Goal: Information Seeking & Learning: Learn about a topic

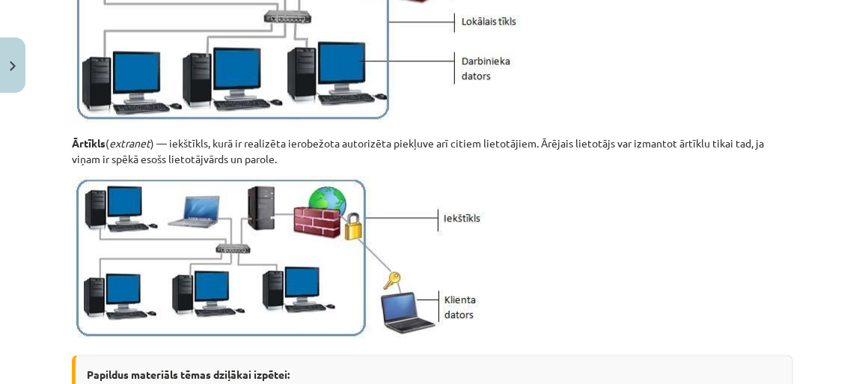
scroll to position [1991, 0]
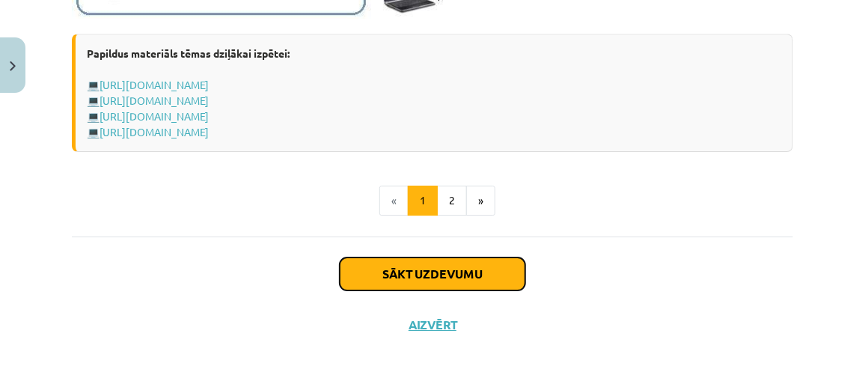
click at [469, 270] on button "Sākt uzdevumu" at bounding box center [433, 273] width 186 height 33
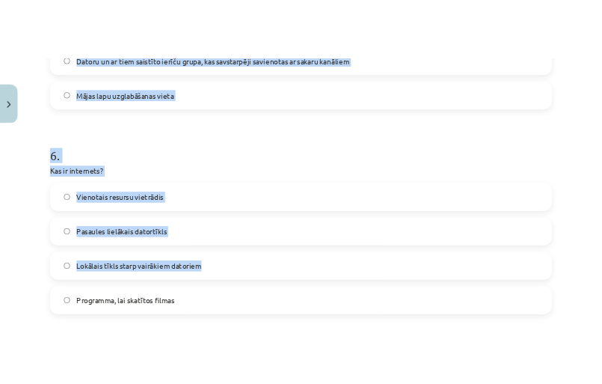
scroll to position [1738, 0]
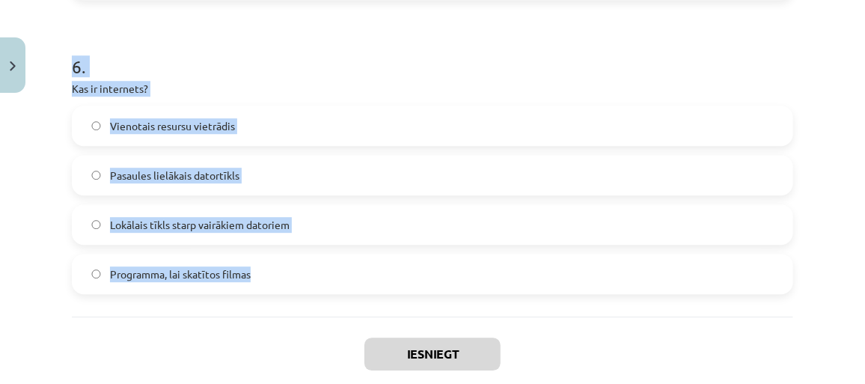
drag, startPoint x: 71, startPoint y: 163, endPoint x: 375, endPoint y: 275, distance: 323.5
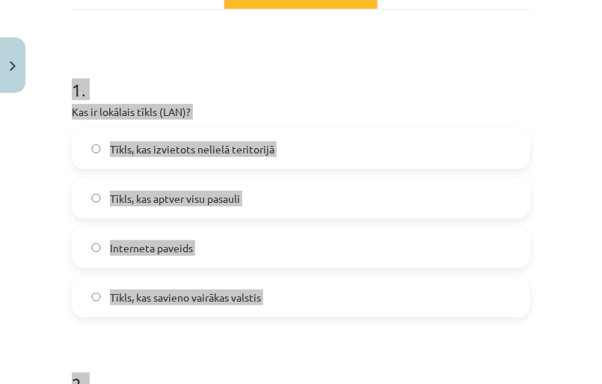
scroll to position [242, 0]
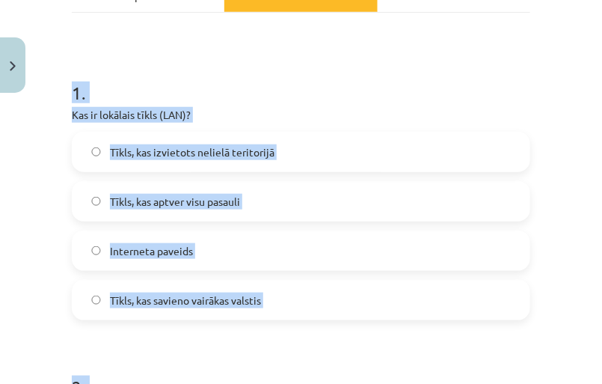
click at [295, 148] on label "Tīkls, kas izvietots nelielā teritorijā" at bounding box center [301, 151] width 456 height 37
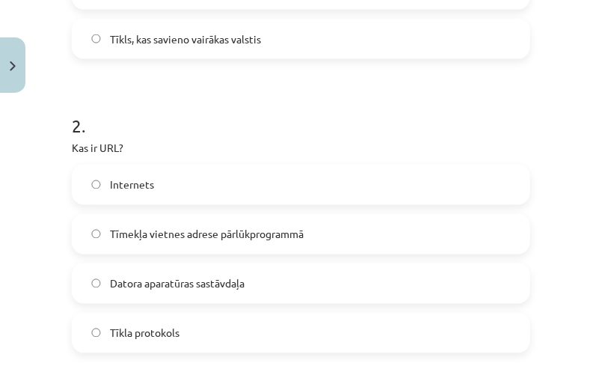
scroll to position [513, 0]
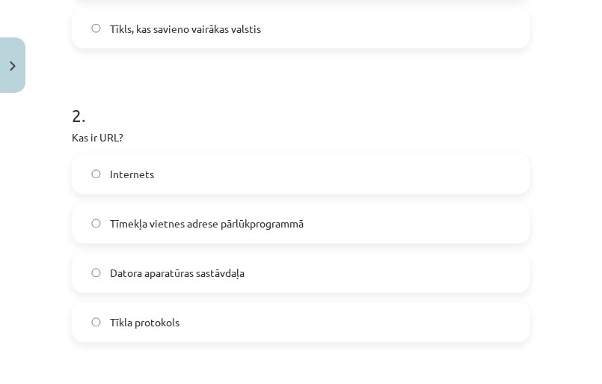
click at [391, 226] on label "Tīmekļa vietnes adrese pārlūkprogrammā" at bounding box center [301, 223] width 456 height 37
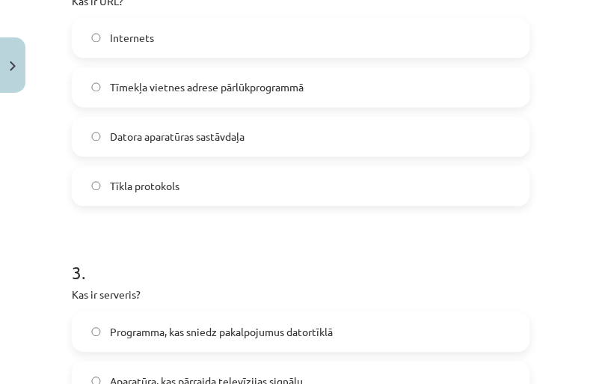
scroll to position [785, 0]
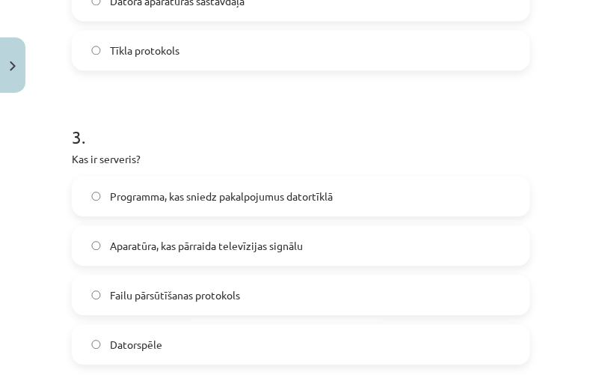
click at [415, 204] on label "Programma, kas sniedz pakalpojumus datortīklā" at bounding box center [301, 195] width 456 height 37
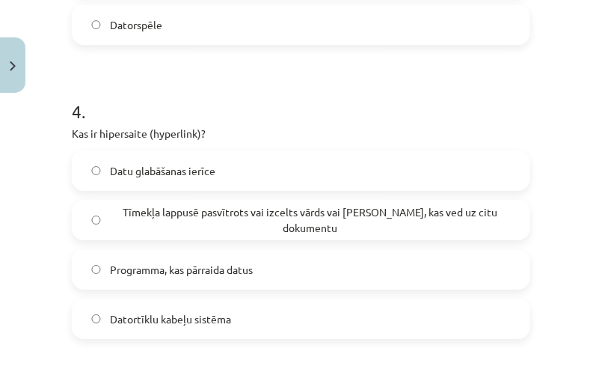
scroll to position [1125, 0]
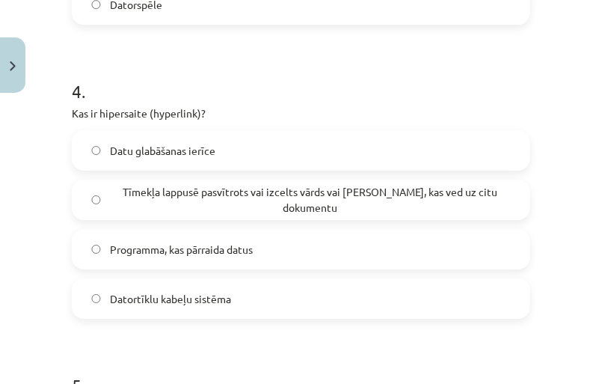
click at [408, 199] on span "Tīmekļa lappusē pasvītrots vai izcelts vārds vai [PERSON_NAME], kas ved uz citu…" at bounding box center [310, 199] width 401 height 31
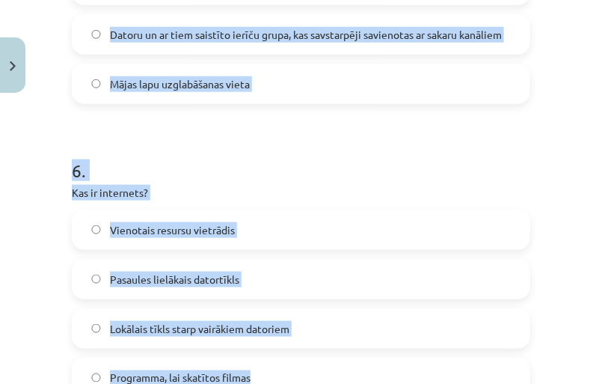
scroll to position [1820, 0]
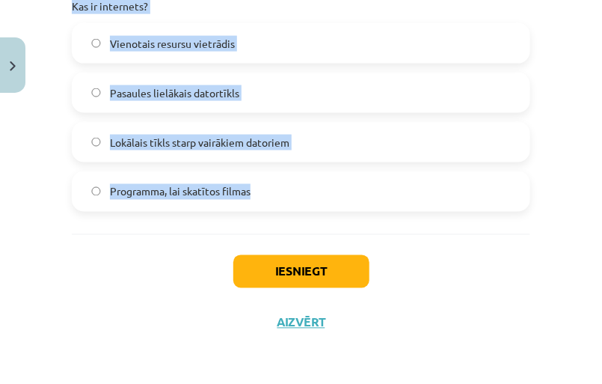
drag, startPoint x: 67, startPoint y: 114, endPoint x: 418, endPoint y: 227, distance: 368.6
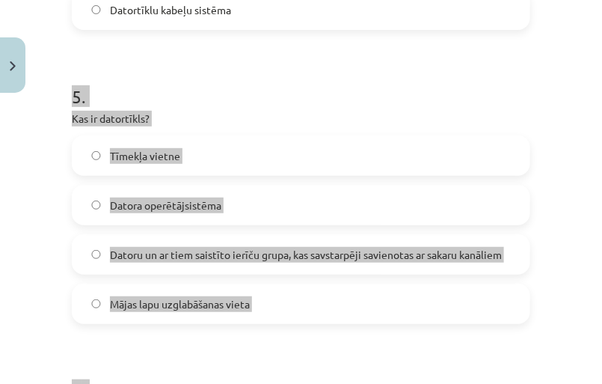
scroll to position [1412, 0]
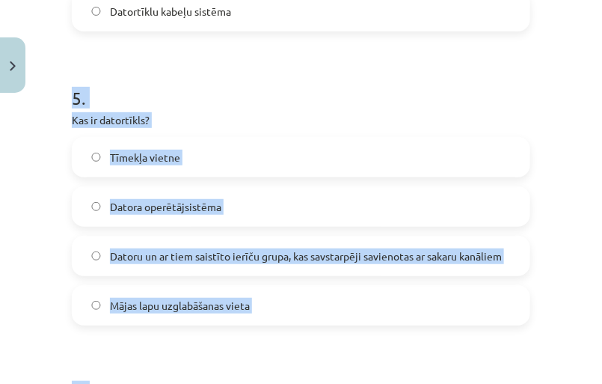
click at [376, 264] on span "Datoru un ar tiem saistīto ierīču grupa, kas savstarpēji savienotas ar sakaru k…" at bounding box center [306, 256] width 392 height 16
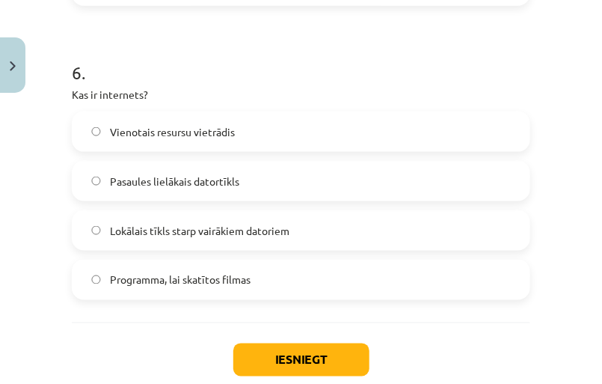
scroll to position [1753, 0]
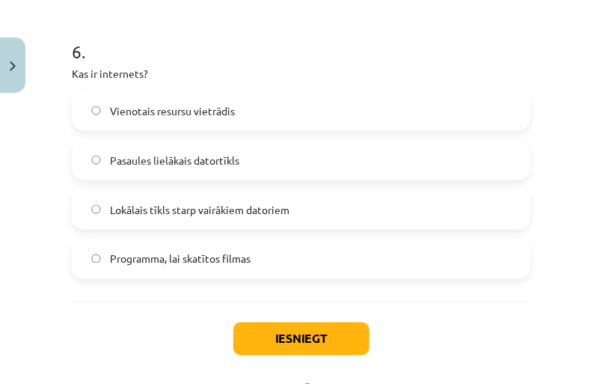
click at [402, 169] on label "Pasaules lielākais datortīkls" at bounding box center [301, 159] width 456 height 37
click at [334, 341] on button "Iesniegt" at bounding box center [301, 338] width 136 height 33
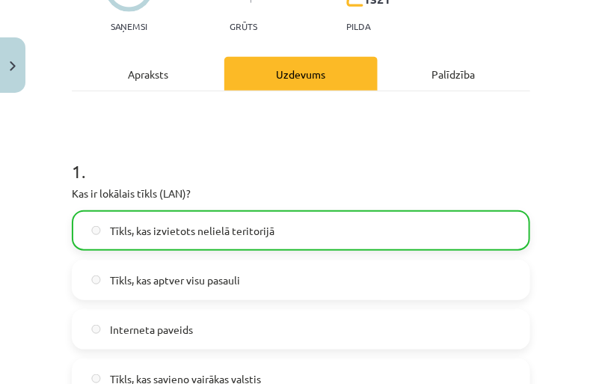
scroll to position [0, 0]
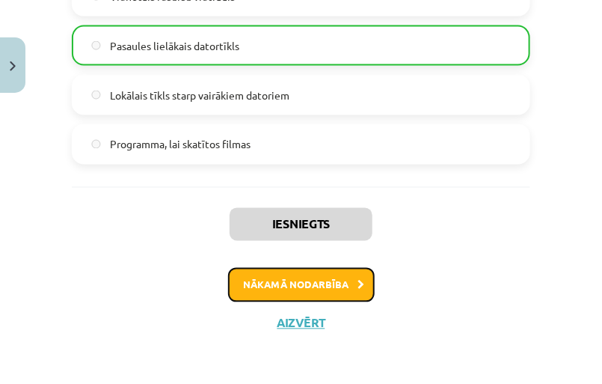
click at [340, 289] on button "Nākamā nodarbība" at bounding box center [301, 285] width 147 height 34
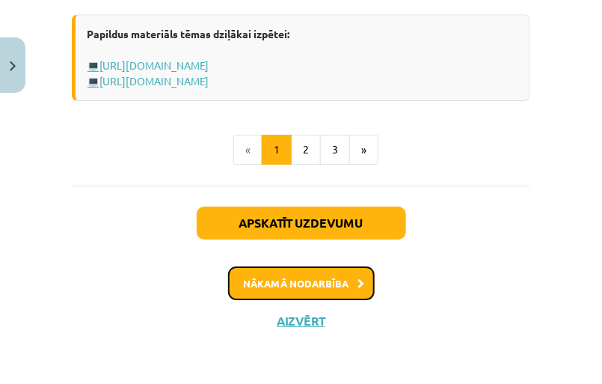
scroll to position [1153, 0]
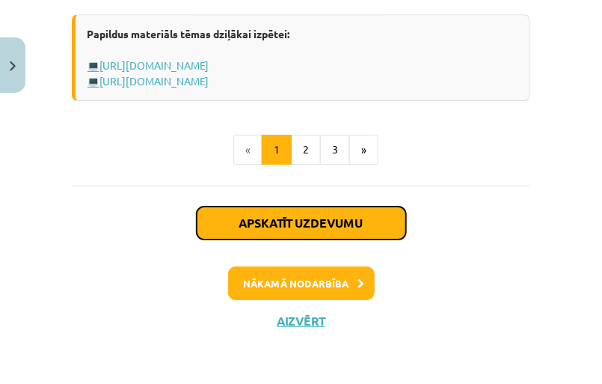
click at [373, 223] on button "Apskatīt uzdevumu" at bounding box center [301, 222] width 209 height 33
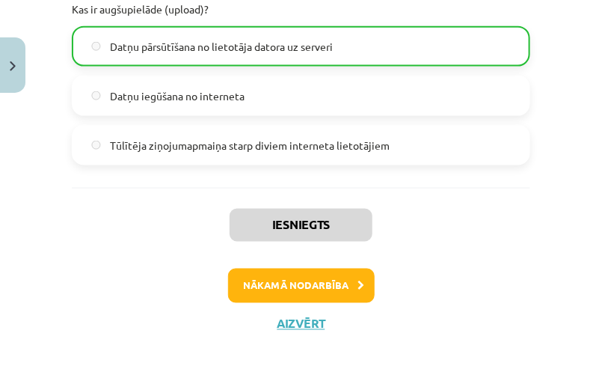
scroll to position [1792, 0]
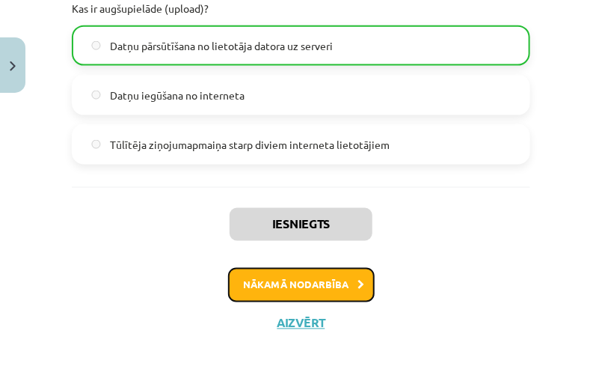
click at [334, 289] on button "Nākamā nodarbība" at bounding box center [301, 285] width 147 height 34
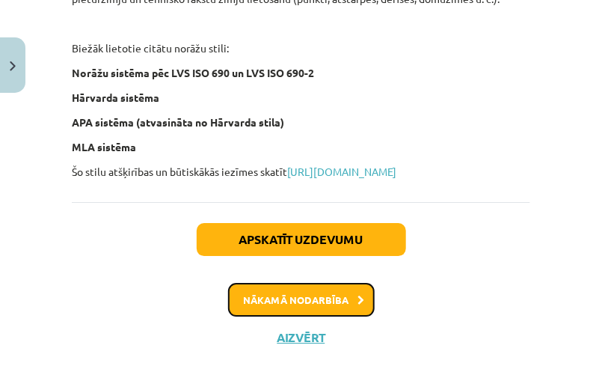
scroll to position [1027, 0]
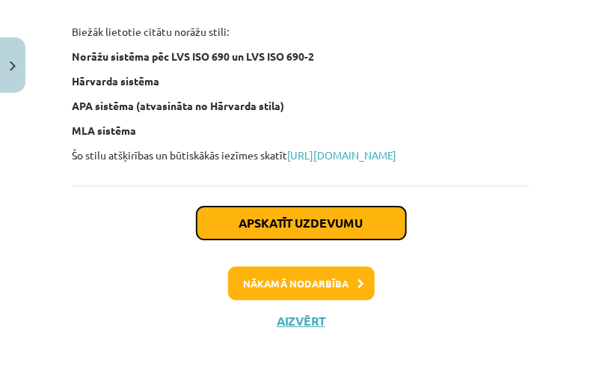
click at [369, 224] on button "Apskatīt uzdevumu" at bounding box center [301, 222] width 209 height 33
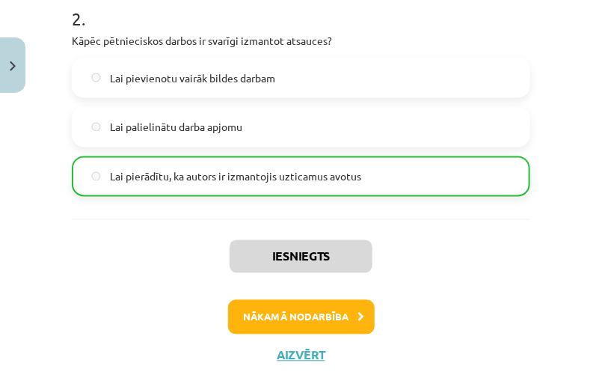
scroll to position [581, 0]
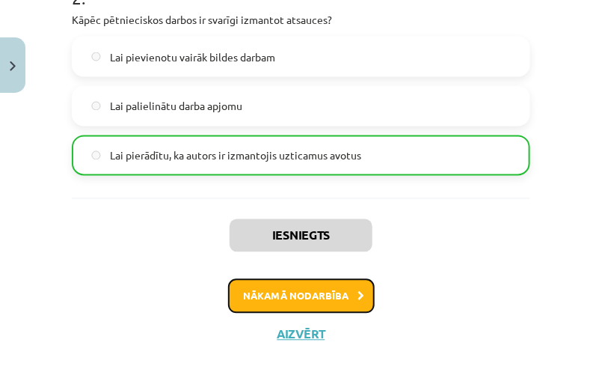
click at [334, 299] on button "Nākamā nodarbība" at bounding box center [301, 296] width 147 height 34
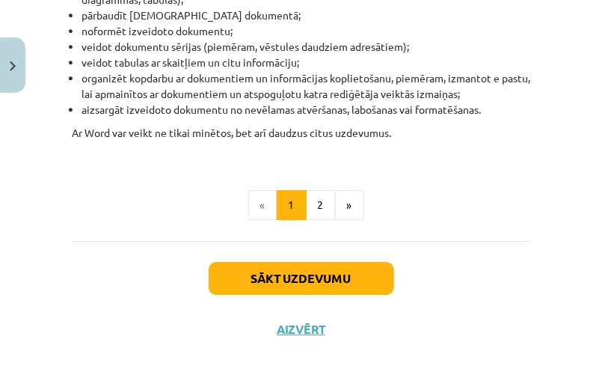
scroll to position [969, 0]
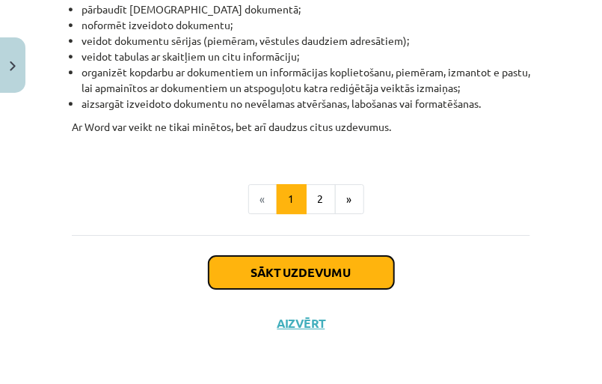
click at [362, 266] on button "Sākt uzdevumu" at bounding box center [302, 272] width 186 height 33
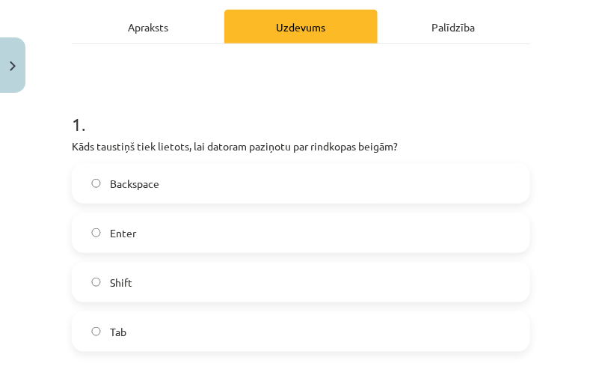
scroll to position [242, 0]
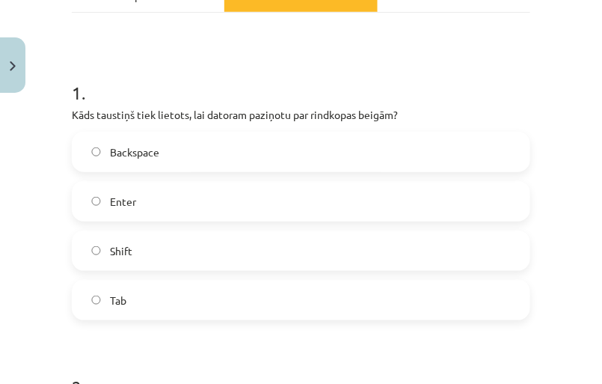
click at [378, 218] on label "Enter" at bounding box center [301, 201] width 456 height 37
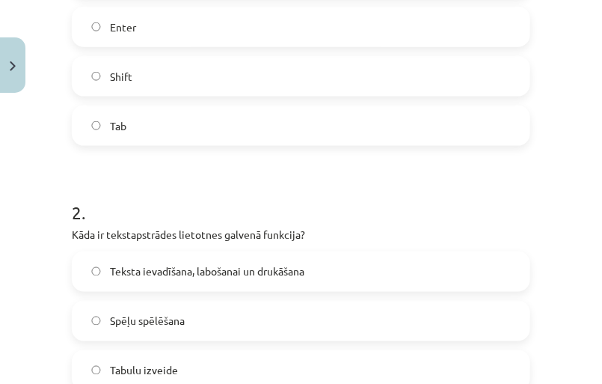
scroll to position [513, 0]
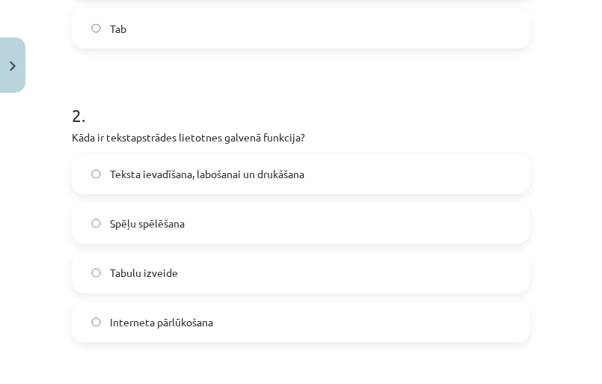
click at [323, 180] on label "Teksta ievadīšana, labošanai un drukāšana" at bounding box center [301, 174] width 456 height 37
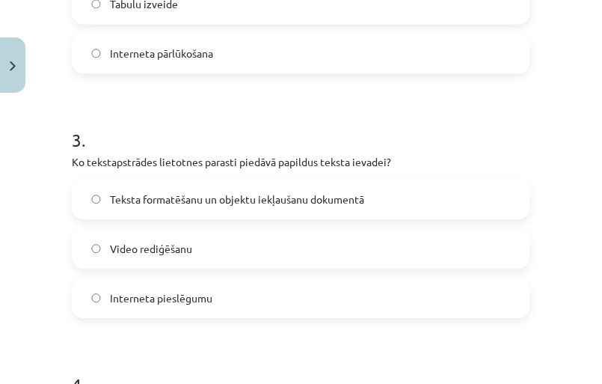
scroll to position [785, 0]
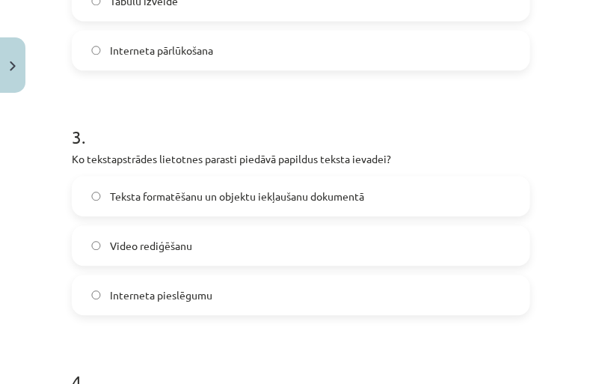
click at [321, 203] on label "Teksta formatēšanu un objektu iekļaušanu dokumentā" at bounding box center [301, 195] width 456 height 37
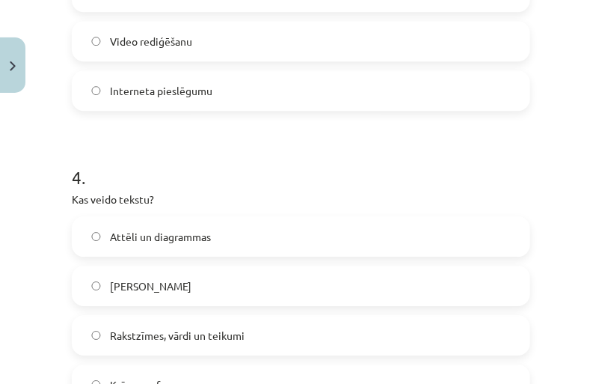
scroll to position [1057, 0]
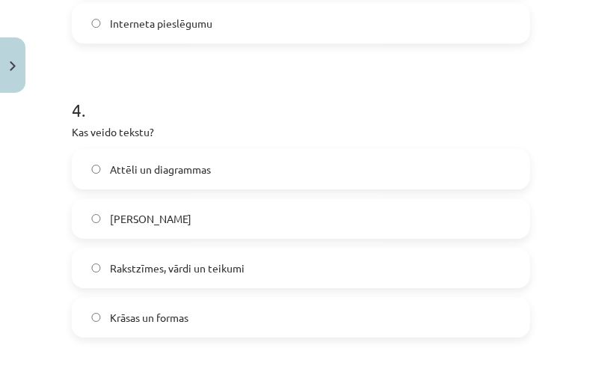
click at [316, 269] on label "Rakstzīmes, vārdi un teikumi" at bounding box center [301, 267] width 456 height 37
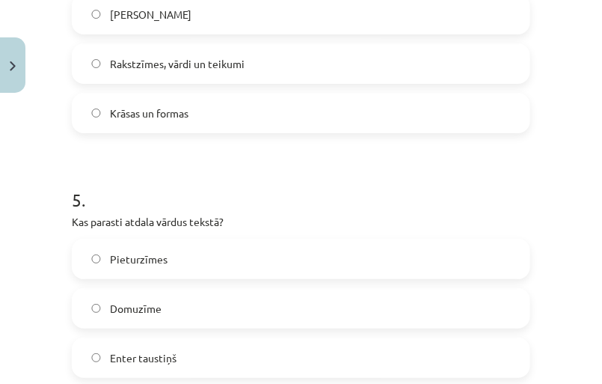
scroll to position [1329, 0]
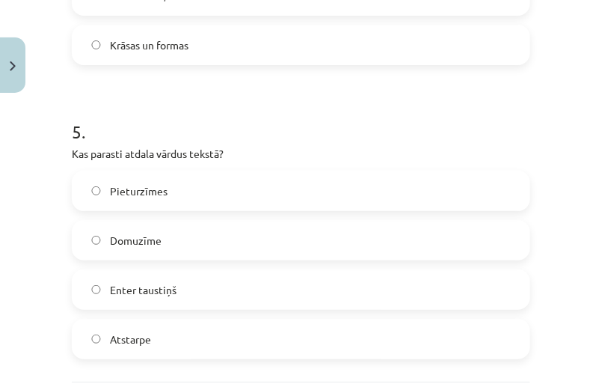
click at [318, 298] on label "Enter taustiņš" at bounding box center [301, 289] width 456 height 37
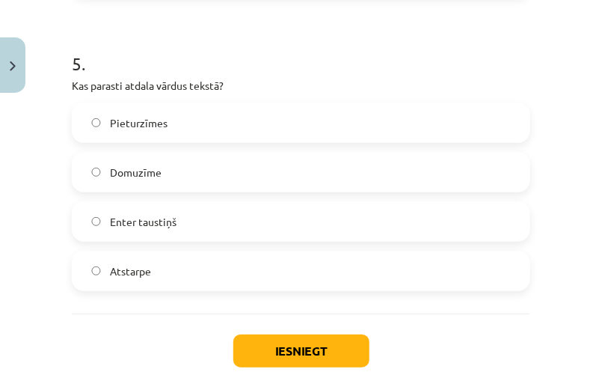
click at [326, 278] on label "Atstarpe" at bounding box center [301, 270] width 456 height 37
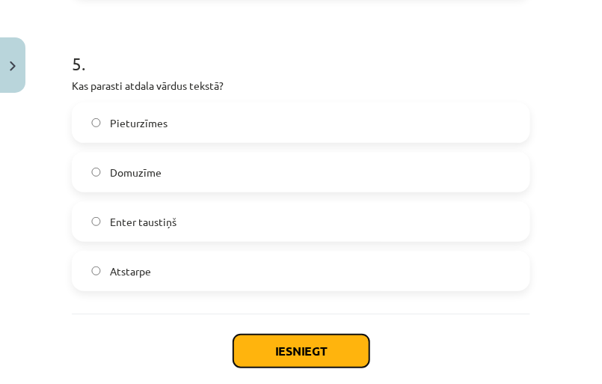
click at [308, 341] on button "Iesniegt" at bounding box center [301, 350] width 136 height 33
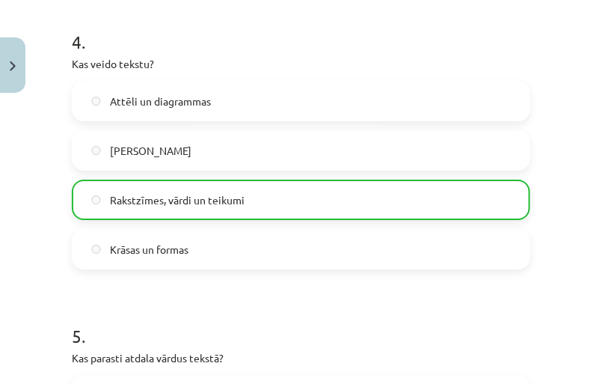
scroll to position [1524, 0]
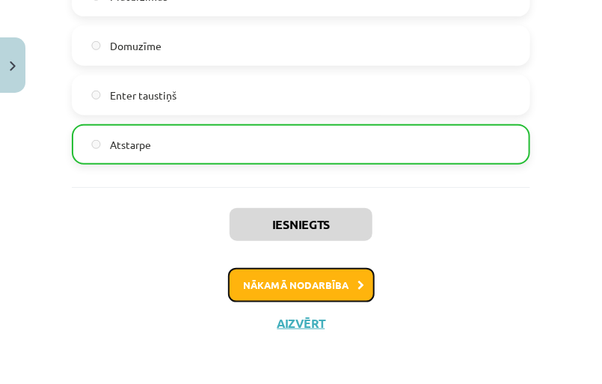
click at [334, 274] on button "Nākamā nodarbība" at bounding box center [301, 285] width 147 height 34
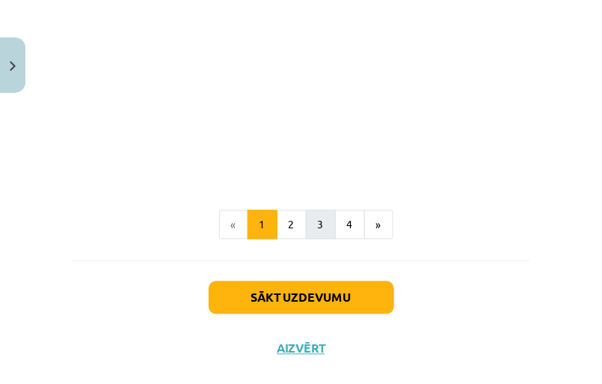
scroll to position [3258, 0]
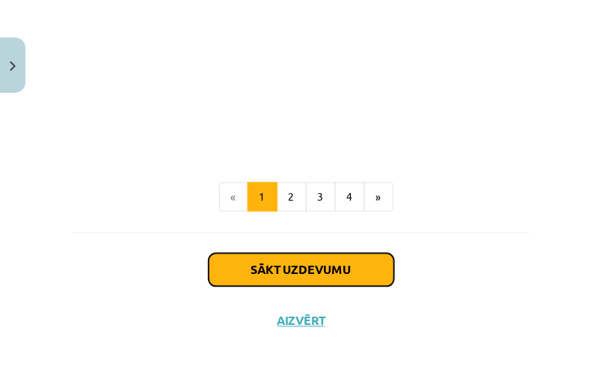
click at [304, 272] on button "Sākt uzdevumu" at bounding box center [302, 270] width 186 height 33
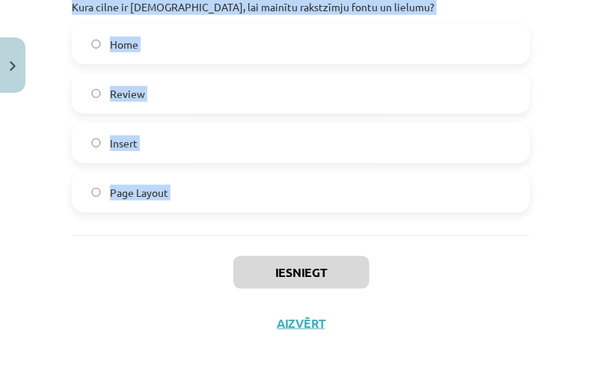
scroll to position [1564, 0]
drag, startPoint x: 74, startPoint y: 246, endPoint x: 251, endPoint y: 250, distance: 177.3
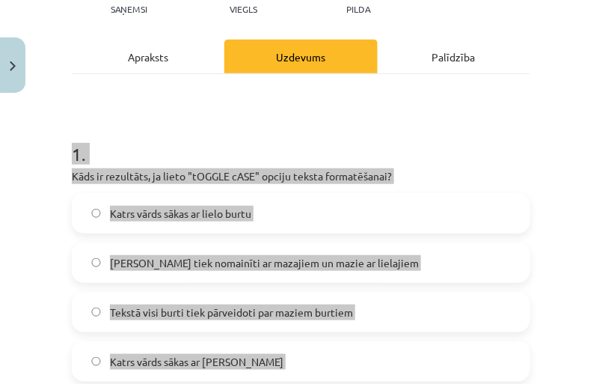
scroll to position [272, 0]
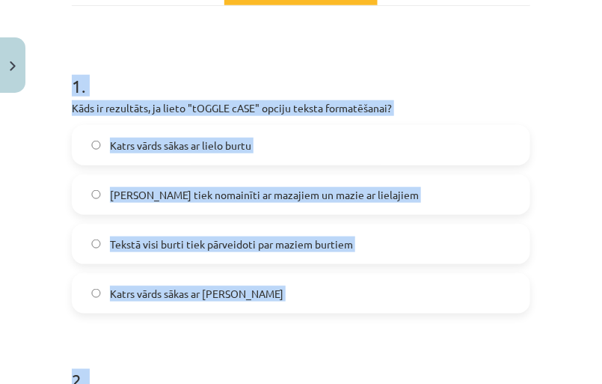
click at [405, 191] on label "[PERSON_NAME] tiek nomainīti ar mazajiem un mazie ar lielajiem" at bounding box center [301, 194] width 456 height 37
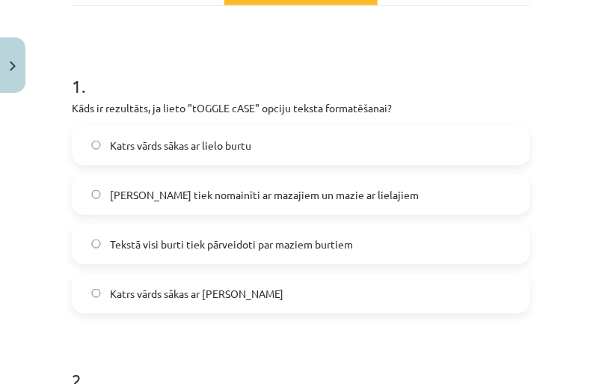
click at [386, 247] on label "Tekstā visi burti tiek pārveidoti par maziem burtiem" at bounding box center [301, 243] width 456 height 37
click at [411, 203] on label "[PERSON_NAME] tiek nomainīti ar mazajiem un mazie ar lielajiem" at bounding box center [301, 194] width 456 height 37
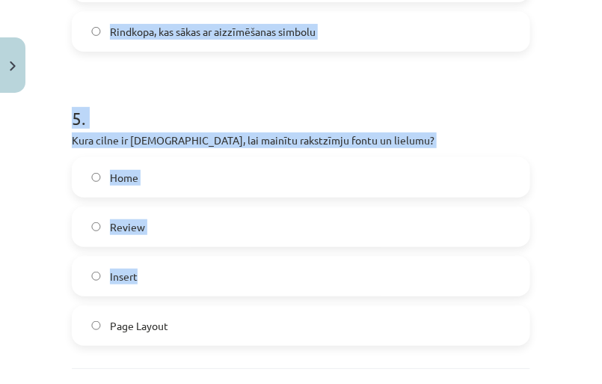
scroll to position [1564, 0]
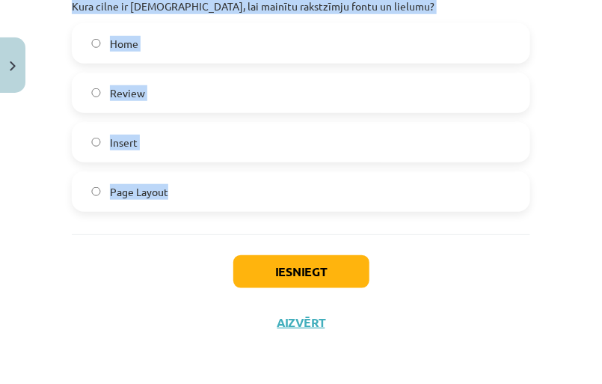
drag, startPoint x: 56, startPoint y: 166, endPoint x: 373, endPoint y: 189, distance: 318.0
click at [373, 189] on div "Mācību tēma: Datorikas - 10. klases 1. ieskaites mācību materiāls #9 8. tēma – …" at bounding box center [301, 192] width 602 height 384
copy form "2 . Ko var izdarīt ar šo pogu - ? Samazināt burtu izmēru Mainīt teksta krāsu Pa…"
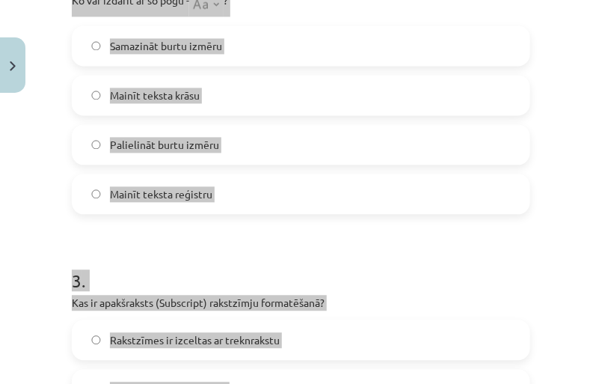
scroll to position [612, 0]
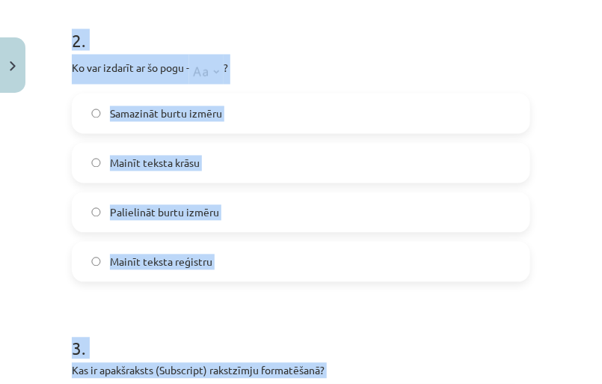
click at [313, 255] on label "Mainīt teksta reģistru" at bounding box center [301, 261] width 456 height 37
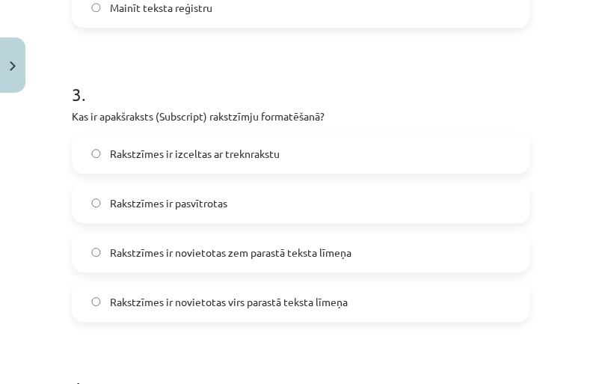
scroll to position [884, 0]
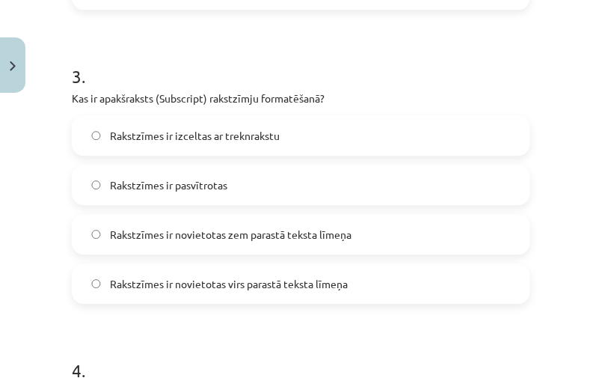
click at [262, 233] on span "Rakstzīmes ir novietotas zem parastā teksta līmeņa" at bounding box center [231, 235] width 242 height 16
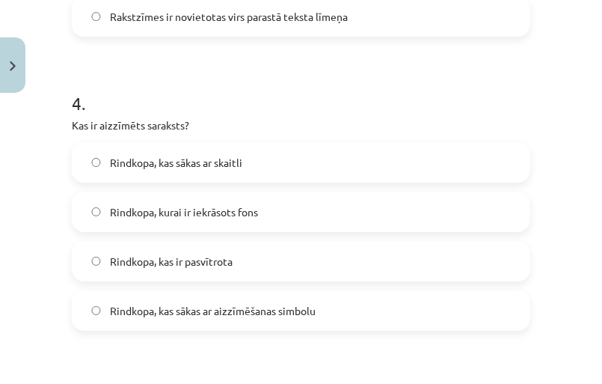
scroll to position [1156, 0]
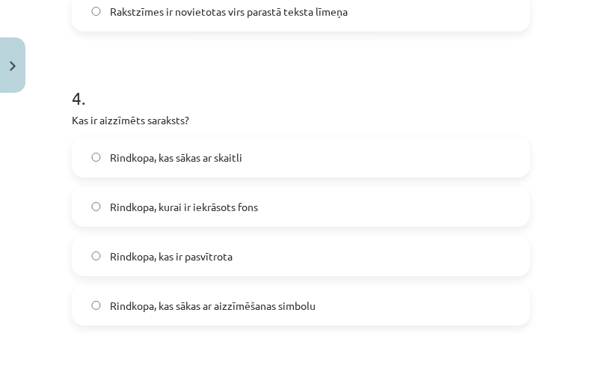
click at [283, 308] on span "Rindkopa, kas sākas ar aizzīmēšanas simbolu" at bounding box center [213, 306] width 206 height 16
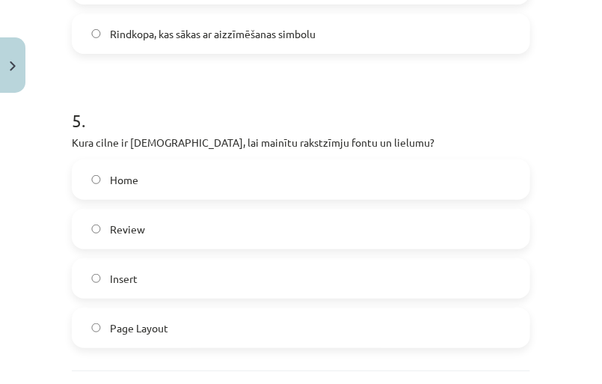
scroll to position [1496, 0]
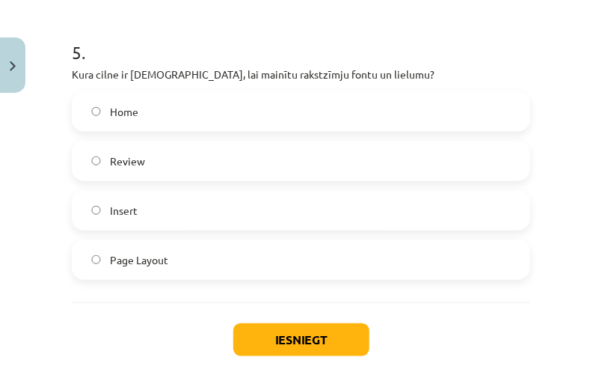
click at [260, 116] on label "Home" at bounding box center [301, 111] width 456 height 37
click at [279, 333] on button "Iesniegt" at bounding box center [301, 339] width 136 height 33
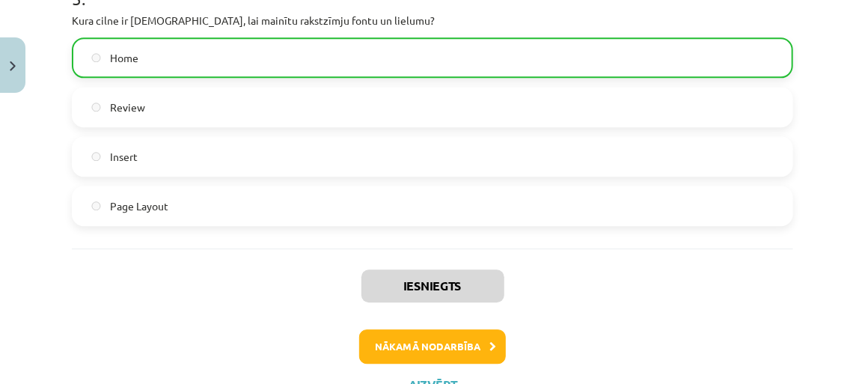
scroll to position [1587, 0]
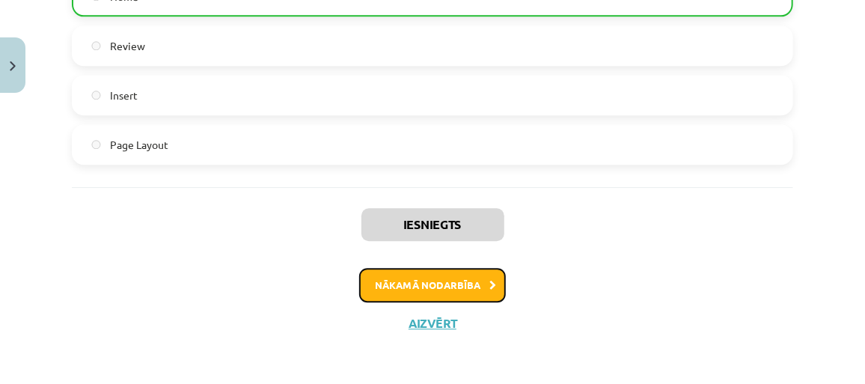
click at [482, 284] on button "Nākamā nodarbība" at bounding box center [432, 285] width 147 height 34
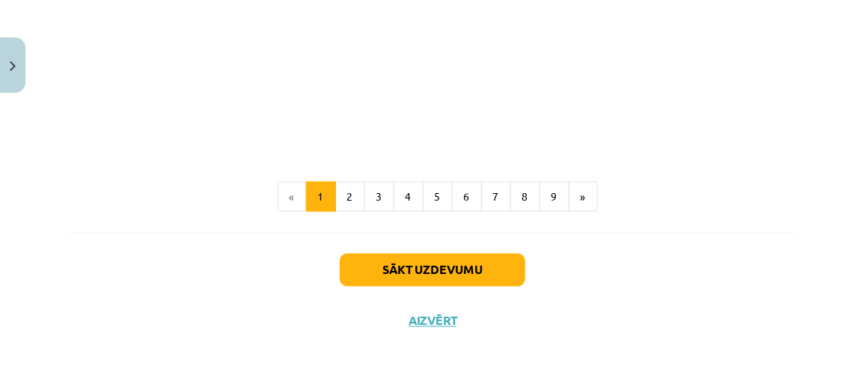
scroll to position [3325, 0]
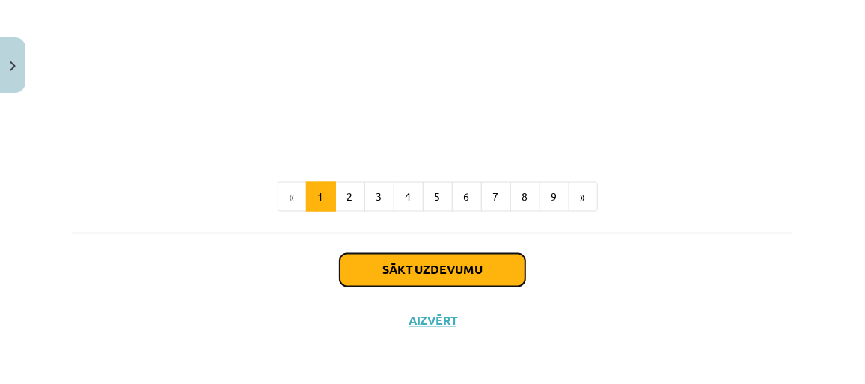
click at [414, 266] on button "Sākt uzdevumu" at bounding box center [433, 270] width 186 height 33
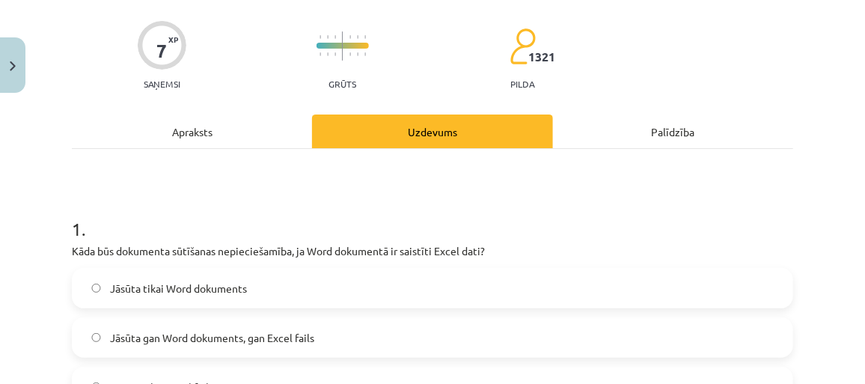
scroll to position [174, 0]
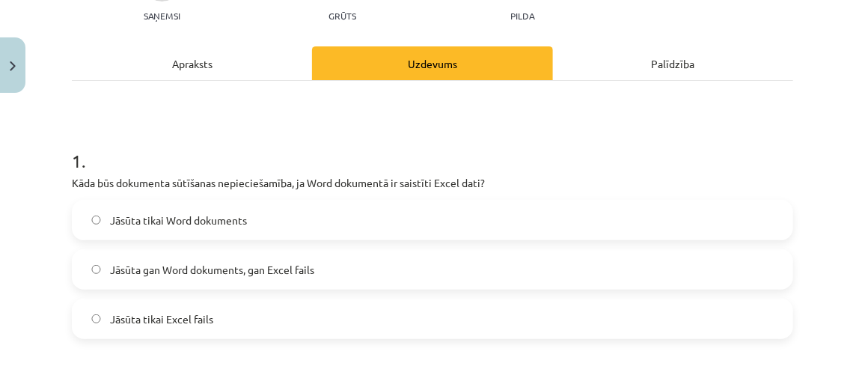
click at [409, 280] on label "Jāsūta gan Word dokuments, gan Excel fails" at bounding box center [432, 269] width 718 height 37
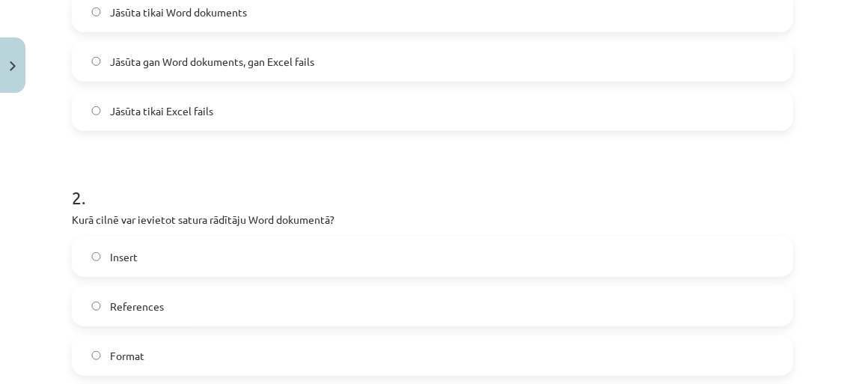
scroll to position [445, 0]
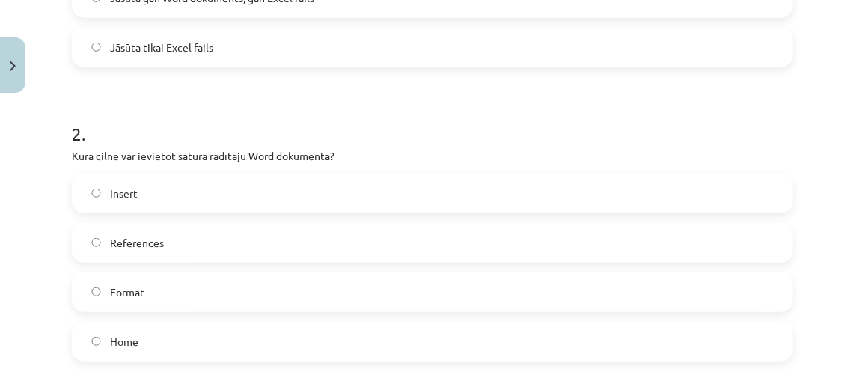
click at [266, 195] on label "Insert" at bounding box center [432, 192] width 718 height 37
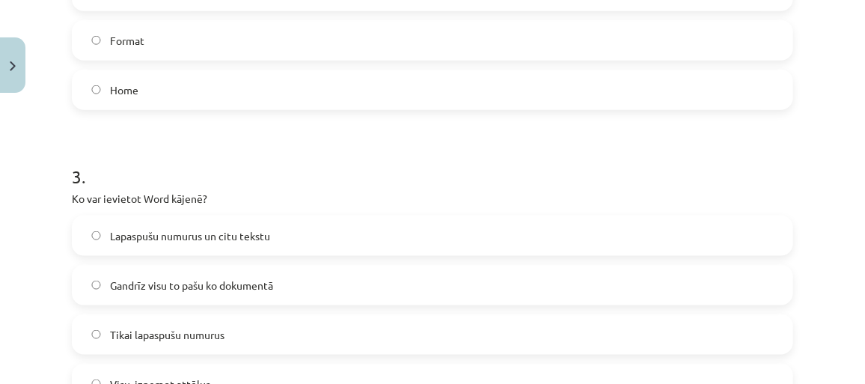
scroll to position [717, 0]
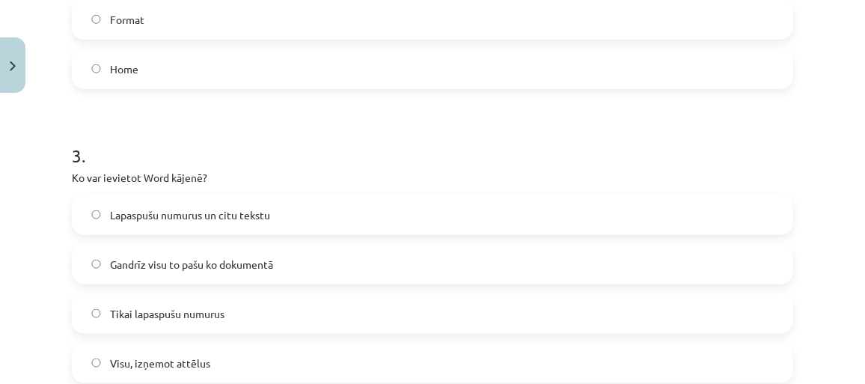
click at [281, 220] on label "Lapaspušu numurus un citu tekstu" at bounding box center [432, 214] width 718 height 37
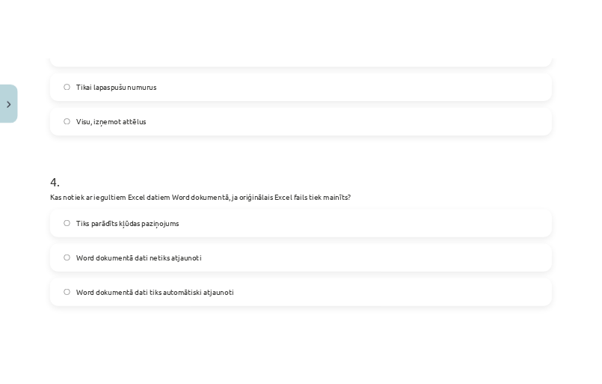
scroll to position [853, 0]
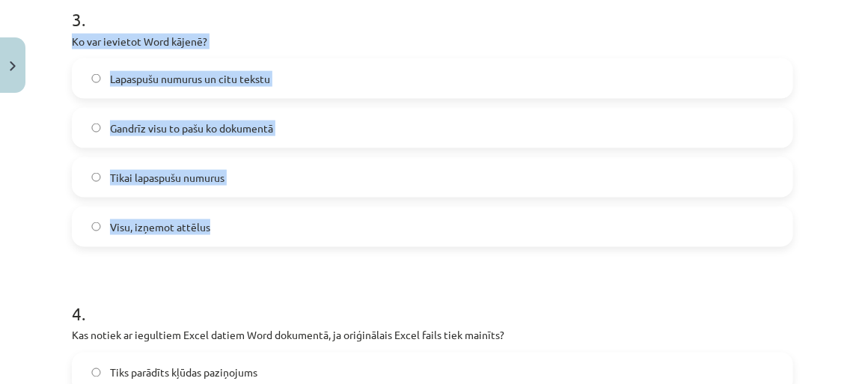
drag, startPoint x: 58, startPoint y: 31, endPoint x: 275, endPoint y: 227, distance: 291.8
click at [275, 227] on div "Mācību tēma: Datorikas - 10. klases 1. ieskaites mācību materiāls #10 9. tēma –…" at bounding box center [432, 192] width 865 height 384
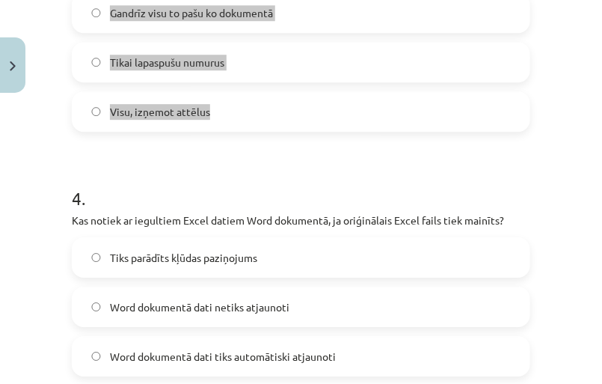
scroll to position [1014, 0]
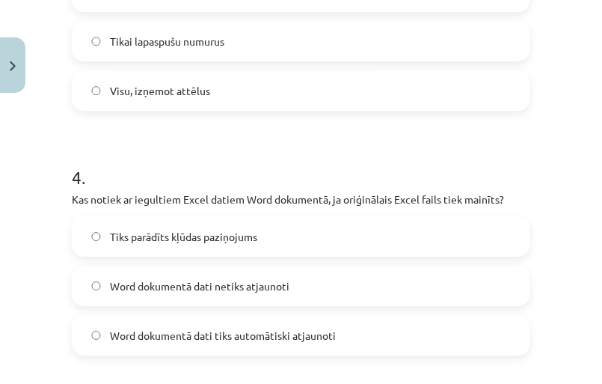
click at [38, 243] on div "Mācību tēma: Datorikas - 10. klases 1. ieskaites mācību materiāls #10 9. tēma –…" at bounding box center [301, 192] width 602 height 384
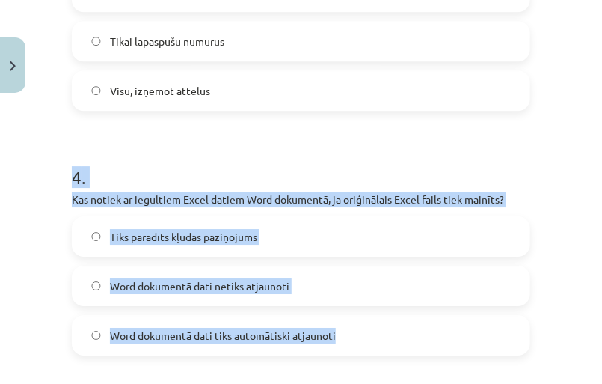
drag, startPoint x: 52, startPoint y: 176, endPoint x: 385, endPoint y: 340, distance: 371.7
click at [385, 340] on div "Mācību tēma: Datorikas - 10. klases 1. ieskaites mācību materiāls #10 9. tēma –…" at bounding box center [301, 192] width 602 height 384
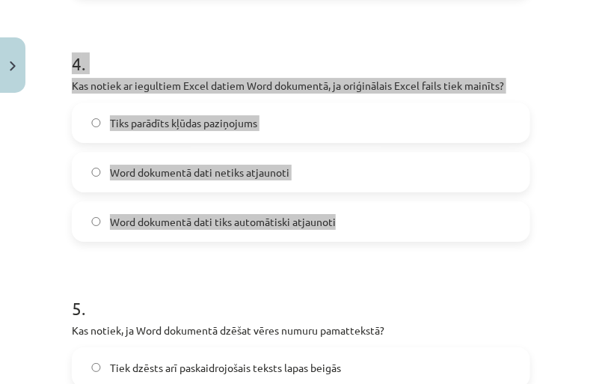
scroll to position [1149, 0]
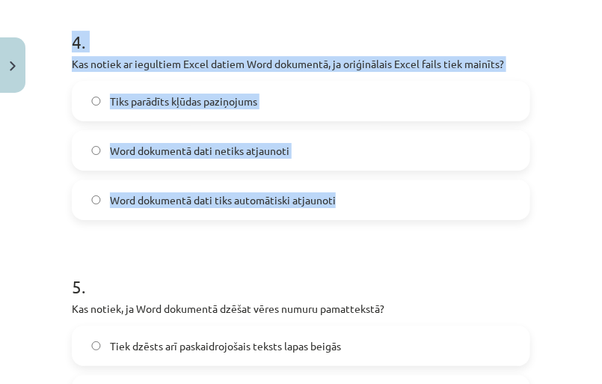
click at [339, 153] on label "Word dokumentā dati netiks atjaunoti" at bounding box center [301, 150] width 456 height 37
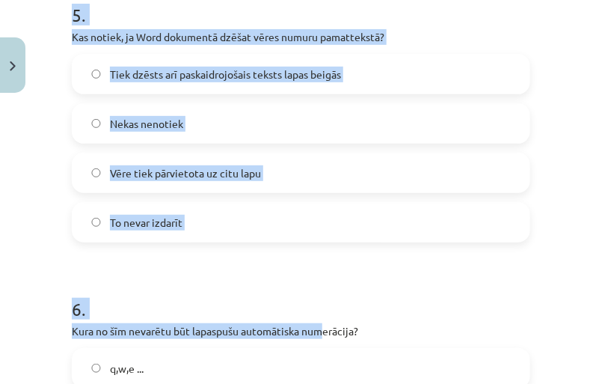
scroll to position [1421, 0]
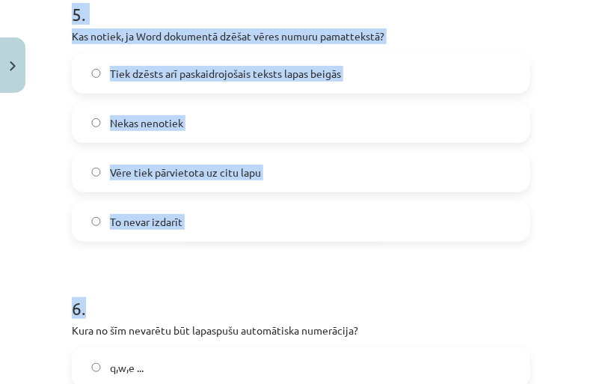
drag, startPoint x: 39, startPoint y: 149, endPoint x: 340, endPoint y: 245, distance: 316.3
click at [340, 245] on div "Mācību tēma: Datorikas - 10. klases 1. ieskaites mācību materiāls #10 9. tēma –…" at bounding box center [301, 192] width 602 height 384
click at [402, 82] on label "Tiek dzēsts arī paskaidrojošais teksts lapas beigās" at bounding box center [301, 73] width 456 height 37
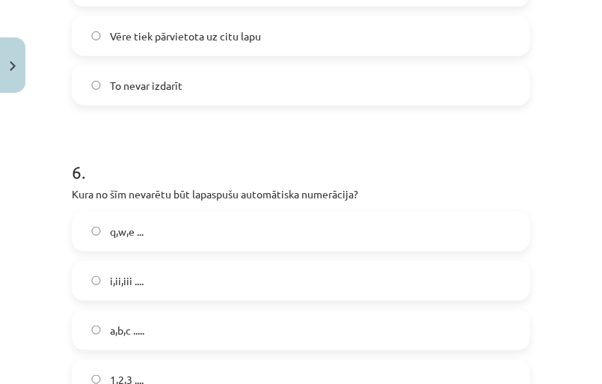
scroll to position [1625, 0]
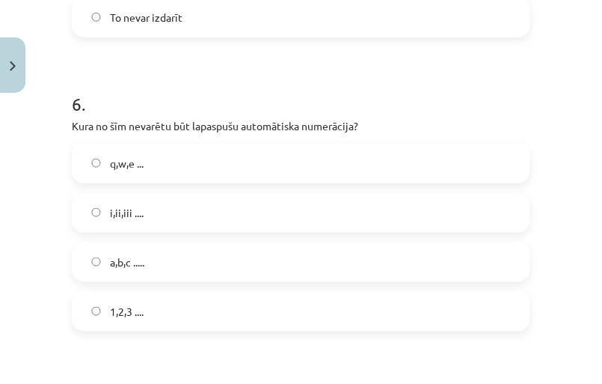
click at [384, 170] on label "q,w,e ..." at bounding box center [301, 162] width 456 height 37
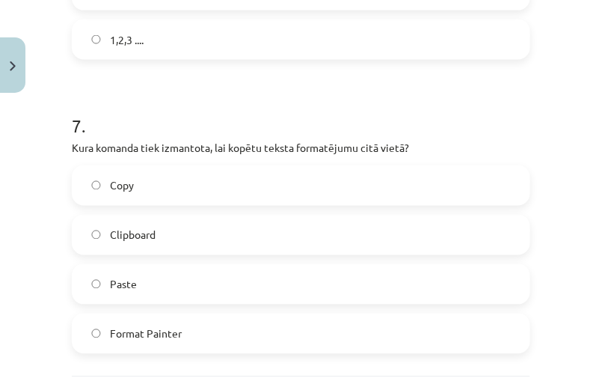
scroll to position [1965, 0]
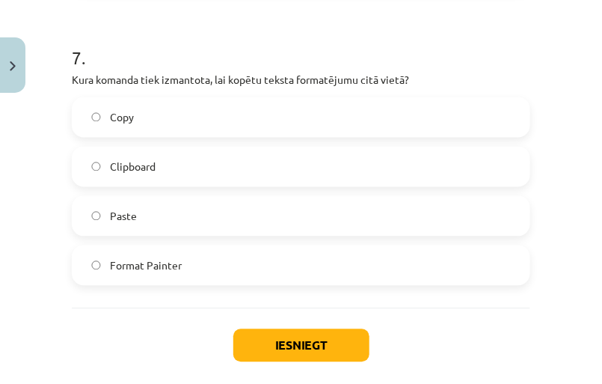
click at [363, 258] on label "Format Painter" at bounding box center [301, 265] width 456 height 37
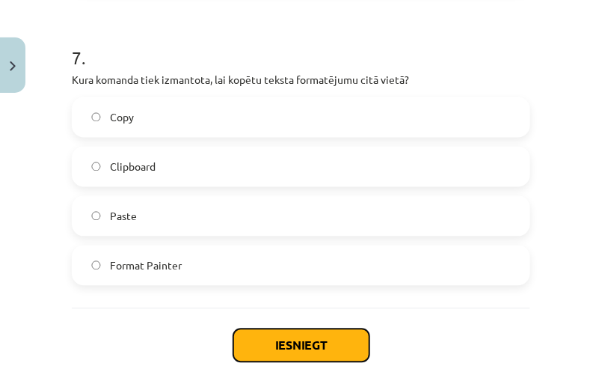
click at [344, 331] on button "Iesniegt" at bounding box center [301, 345] width 136 height 33
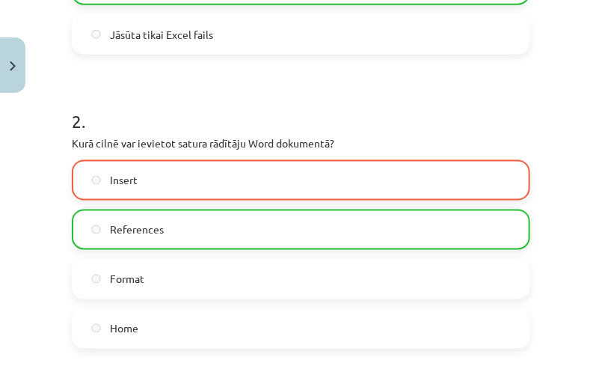
scroll to position [469, 0]
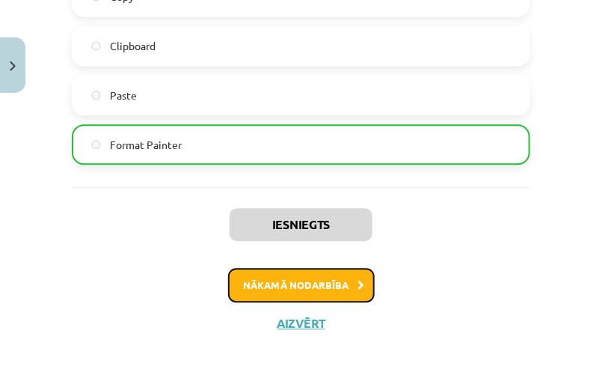
click at [340, 284] on button "Nākamā nodarbība" at bounding box center [301, 285] width 147 height 34
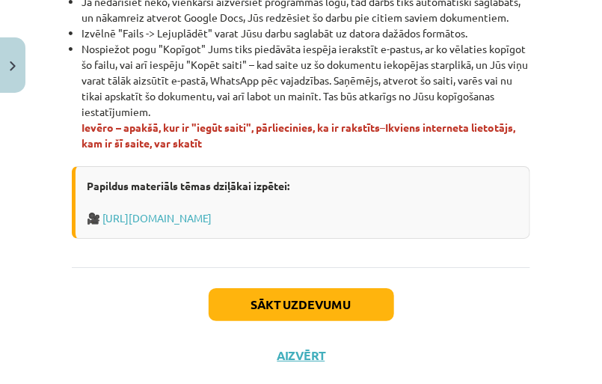
scroll to position [1193, 0]
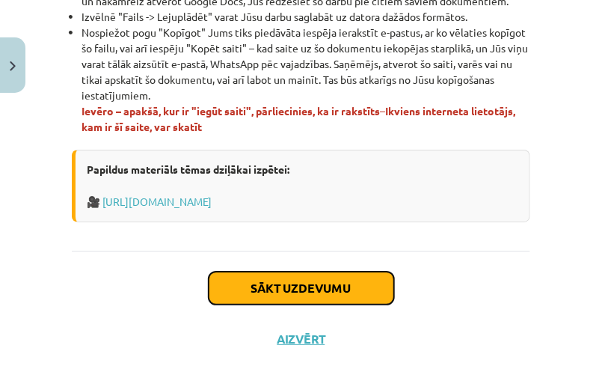
click at [339, 304] on button "Sākt uzdevumu" at bounding box center [302, 288] width 186 height 33
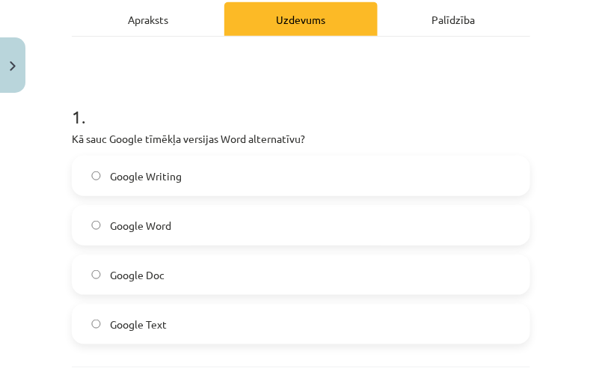
scroll to position [309, 0]
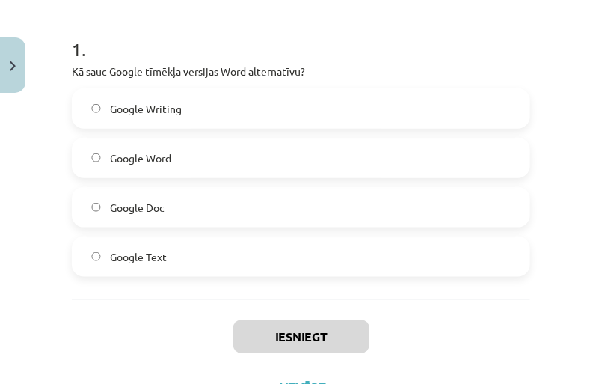
click at [360, 213] on label "Google Doc" at bounding box center [301, 207] width 456 height 37
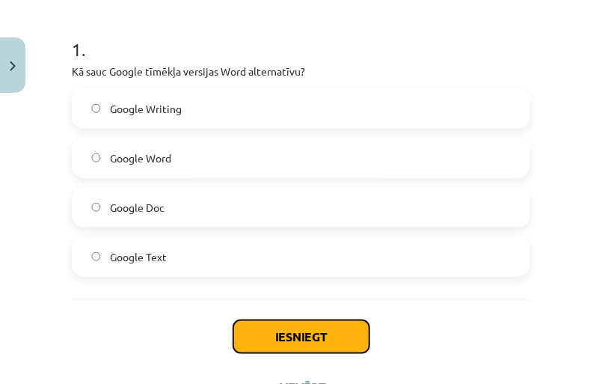
click at [317, 321] on button "Iesniegt" at bounding box center [301, 336] width 136 height 33
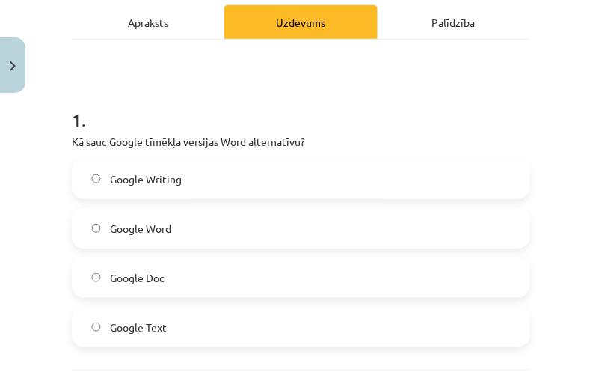
scroll to position [307, 0]
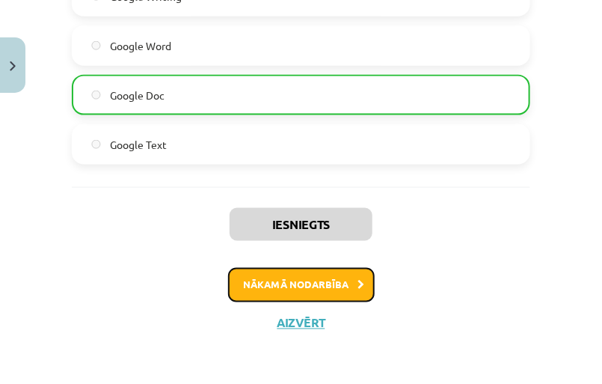
click at [332, 289] on button "Nākamā nodarbība" at bounding box center [301, 285] width 147 height 34
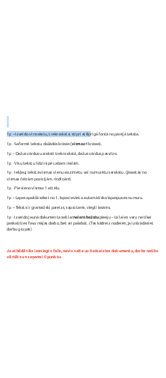
scroll to position [423, 0]
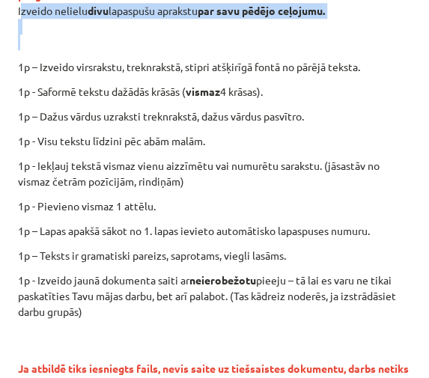
drag, startPoint x: 16, startPoint y: 216, endPoint x: 236, endPoint y: 43, distance: 279.1
click at [236, 43] on div "0 XP Saņemsi Ļoti grūts 1321 pilda Apraksts Uzdevums Palīdzība Ieskaitē būs uzd…" at bounding box center [214, 137] width 411 height 978
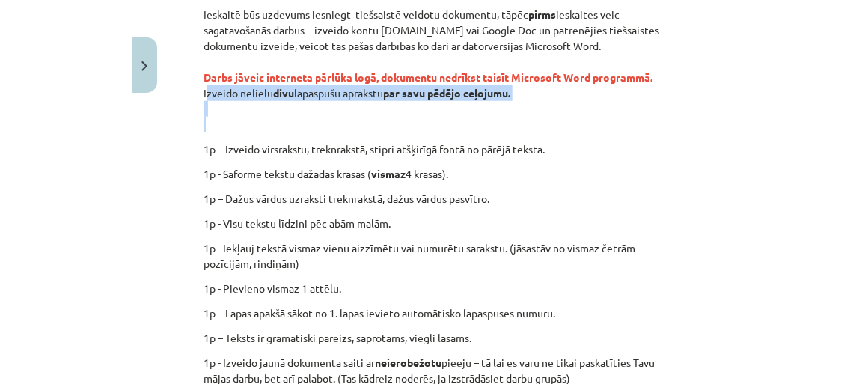
scroll to position [328, 0]
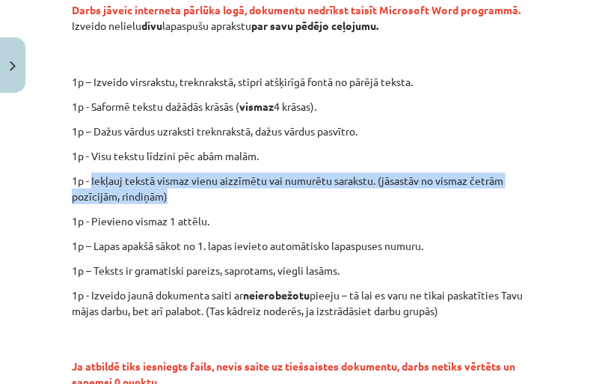
drag, startPoint x: 91, startPoint y: 193, endPoint x: 178, endPoint y: 209, distance: 88.9
click at [178, 204] on p "1p - Iekļauj tekstā vismaz vienu aizzīmētu vai numurētu sarakstu. (jāsastāv no …" at bounding box center [301, 188] width 459 height 31
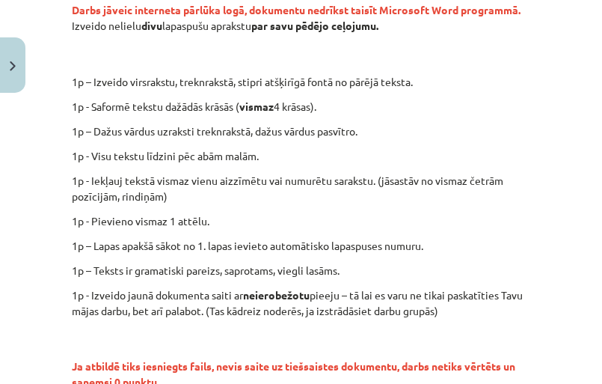
drag, startPoint x: 178, startPoint y: 209, endPoint x: 203, endPoint y: 226, distance: 30.7
click at [203, 226] on div "Ieskaitē būs uzdevums iesniegt tiešsaistē veidotu dokumentu, tāpēc pirms ieskai…" at bounding box center [301, 177] width 459 height 476
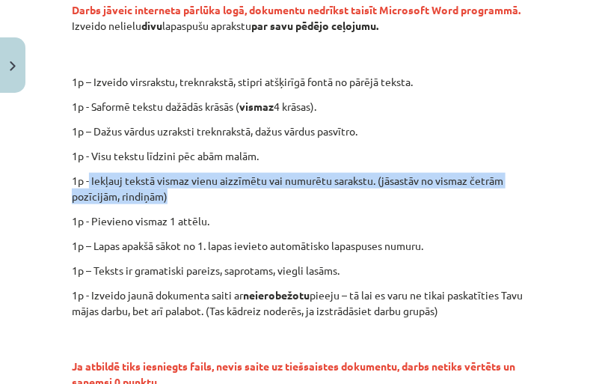
drag, startPoint x: 90, startPoint y: 191, endPoint x: 190, endPoint y: 209, distance: 102.0
click at [190, 204] on p "1p - Iekļauj tekstā vismaz vienu aizzīmētu vai numurētu sarakstu. (jāsastāv no …" at bounding box center [301, 188] width 459 height 31
copy p "Iekļauj tekstā vismaz vienu aizzīmētu vai numurētu sarakstu. (jāsastāv no visma…"
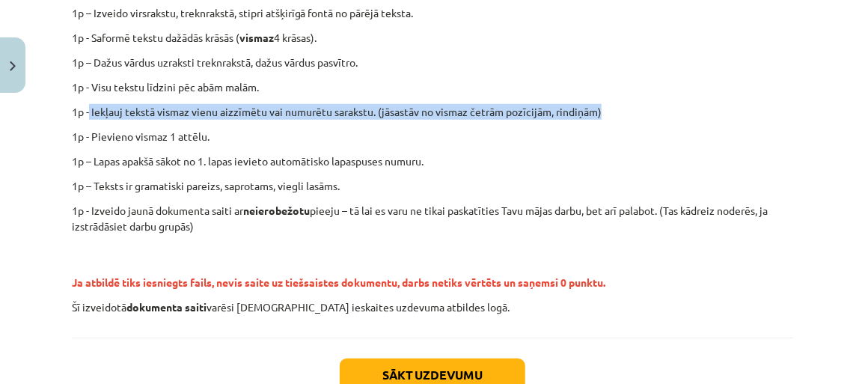
scroll to position [449, 0]
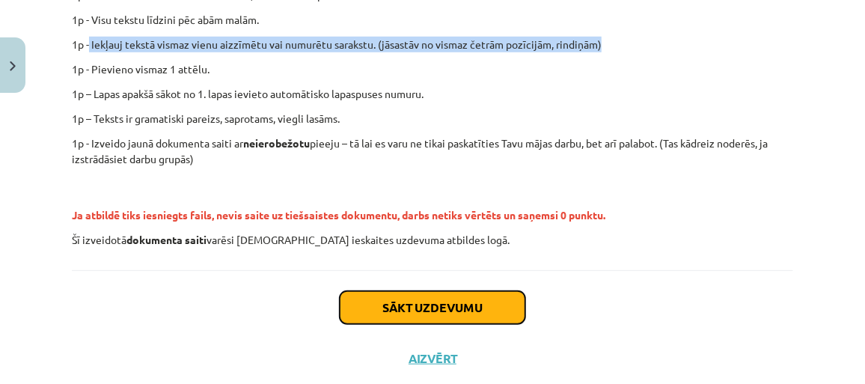
click at [435, 306] on button "Sākt uzdevumu" at bounding box center [433, 307] width 186 height 33
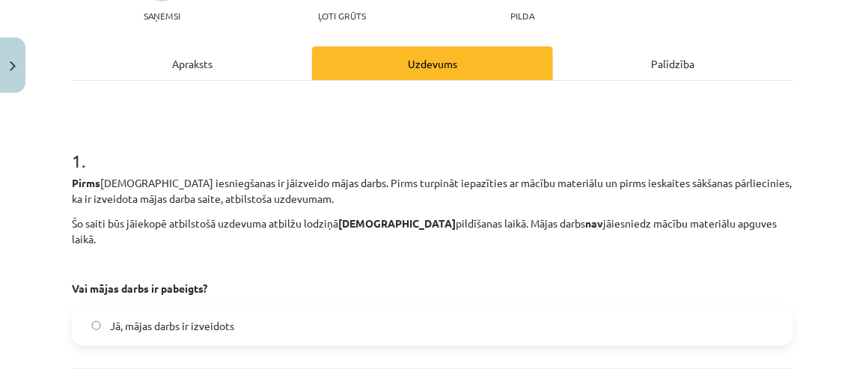
scroll to position [242, 0]
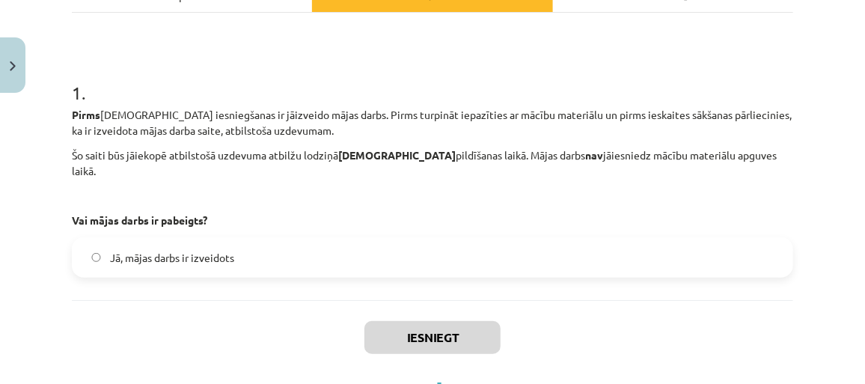
click at [386, 249] on label "Jā, mājas darbs ir izveidots" at bounding box center [432, 257] width 718 height 37
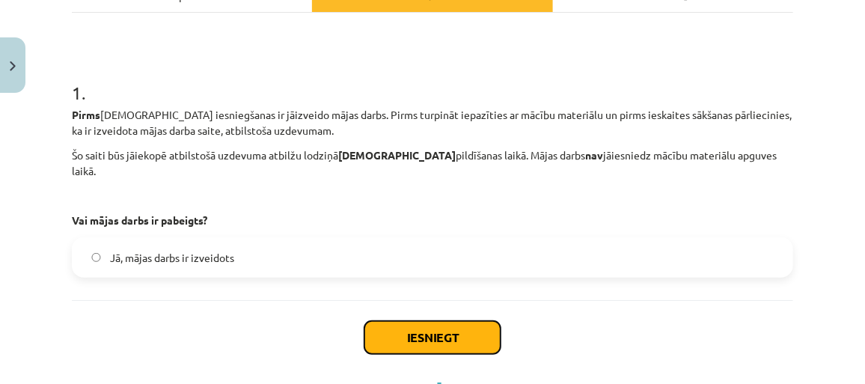
click at [416, 321] on button "Iesniegt" at bounding box center [432, 337] width 136 height 33
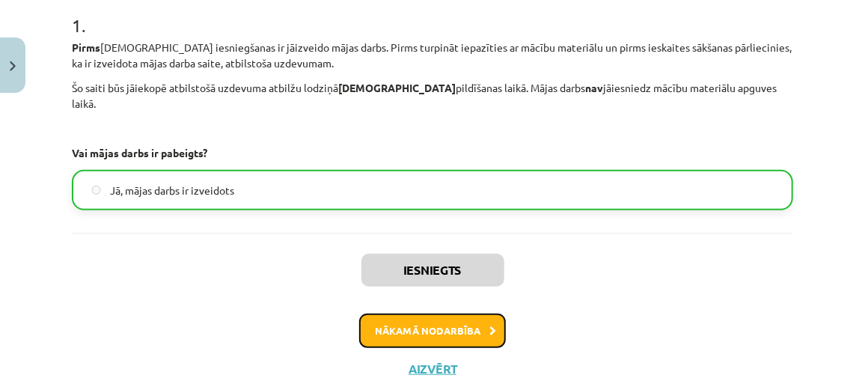
click at [427, 314] on button "Nākamā nodarbība" at bounding box center [432, 330] width 147 height 34
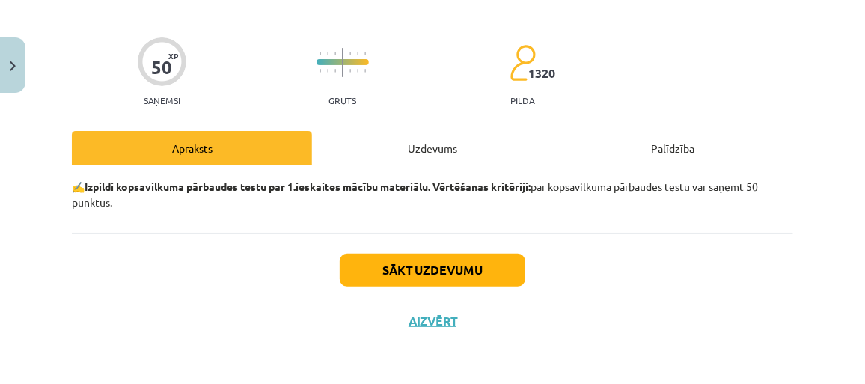
scroll to position [37, 0]
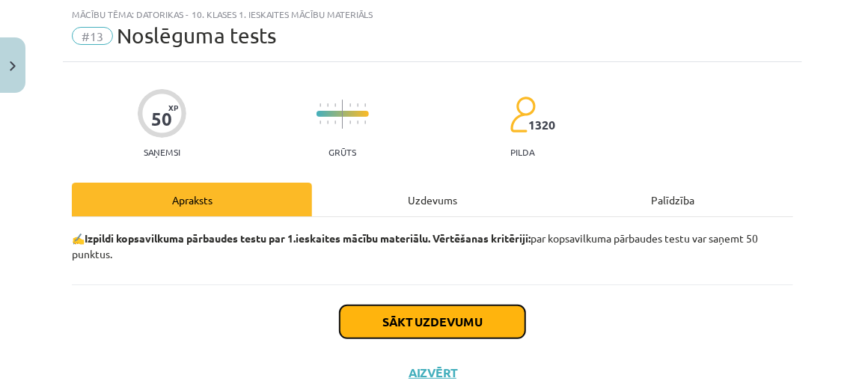
click at [491, 315] on button "Sākt uzdevumu" at bounding box center [433, 321] width 186 height 33
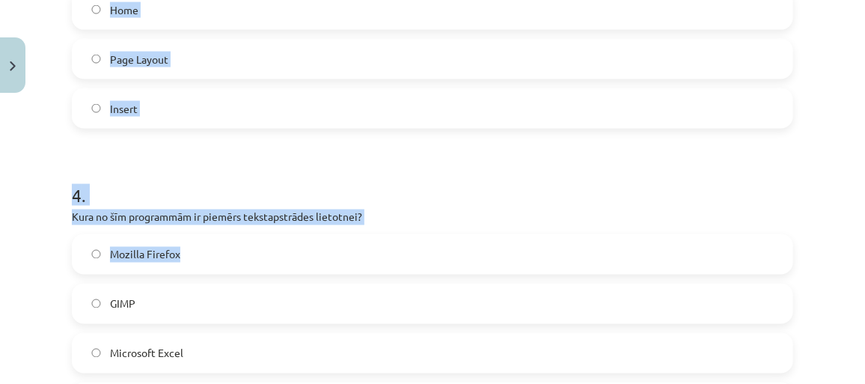
scroll to position [1125, 0]
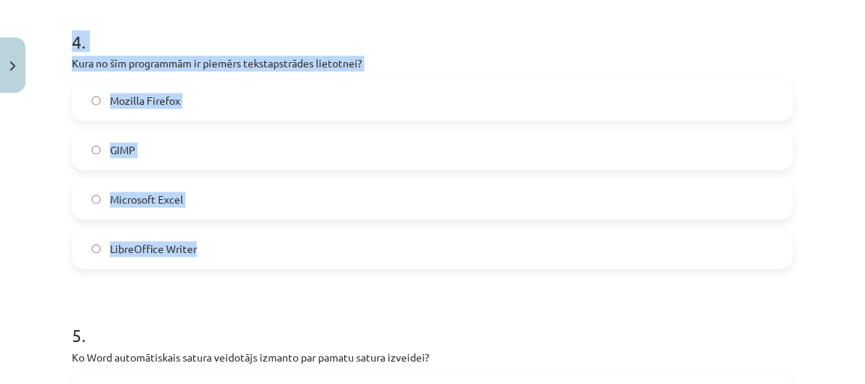
drag, startPoint x: 58, startPoint y: 224, endPoint x: 355, endPoint y: 245, distance: 297.7
click at [355, 245] on div "Mācību tēma: Datorikas - 10. klases 1. ieskaites mācību materiāls #13 Noslēguma…" at bounding box center [432, 192] width 865 height 384
click at [26, 247] on div "Mācību tēma: Datorikas - 10. klases 1. ieskaites mācību materiāls #13 Noslēguma…" at bounding box center [432, 192] width 865 height 384
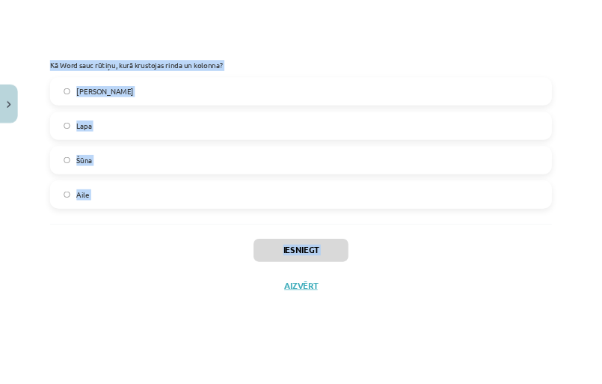
scroll to position [2967, 0]
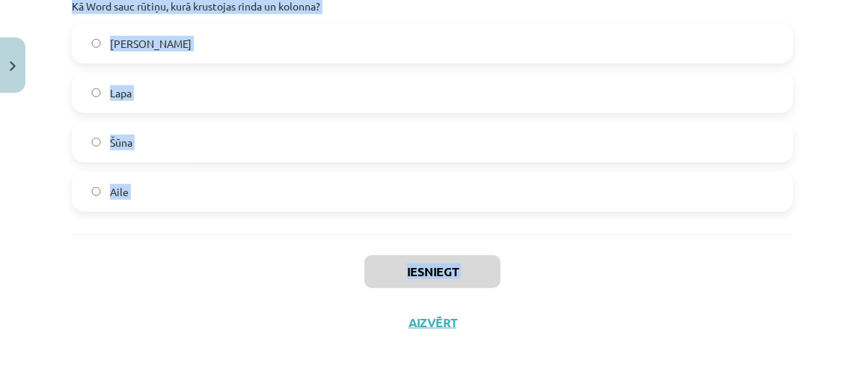
drag, startPoint x: 75, startPoint y: 226, endPoint x: 323, endPoint y: 182, distance: 252.2
copy form "0 . Lor ip dolorsit (ametc)? Adipiscingeli, sed doeiu temporincidid utlabor Etd…"
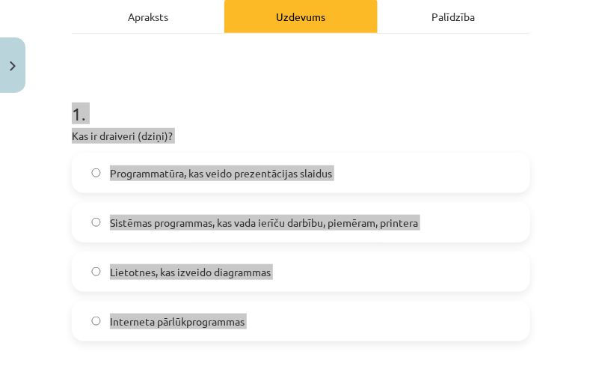
scroll to position [248, 0]
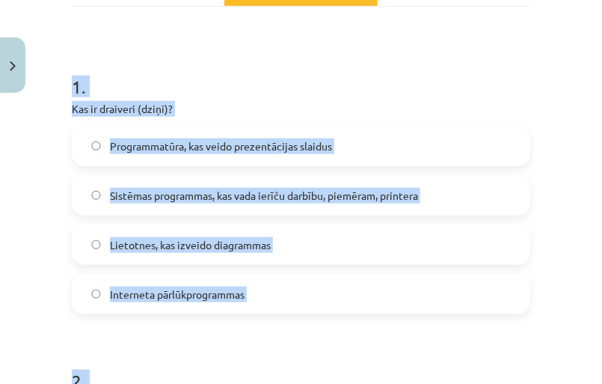
click at [74, 71] on h1 "1 ." at bounding box center [301, 73] width 459 height 46
click at [183, 66] on h1 "1 ." at bounding box center [301, 73] width 459 height 46
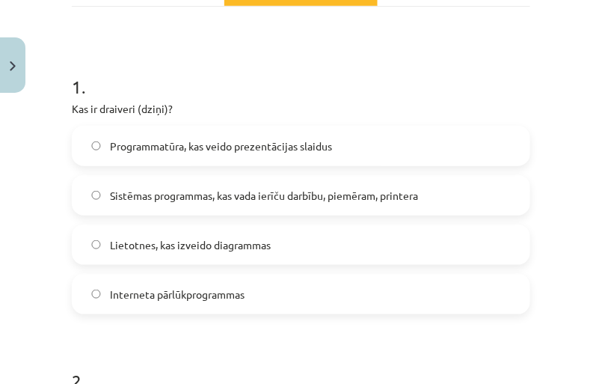
drag, startPoint x: 72, startPoint y: 82, endPoint x: 281, endPoint y: 284, distance: 291.0
click at [350, 50] on h1 "1 ." at bounding box center [301, 73] width 459 height 46
click at [344, 146] on label "Programmatūra, kas veido prezentācijas slaidus" at bounding box center [301, 145] width 456 height 37
click at [366, 194] on span "Sistēmas programmas, kas vada ierīču darbību, piemēram, printera" at bounding box center [264, 196] width 308 height 16
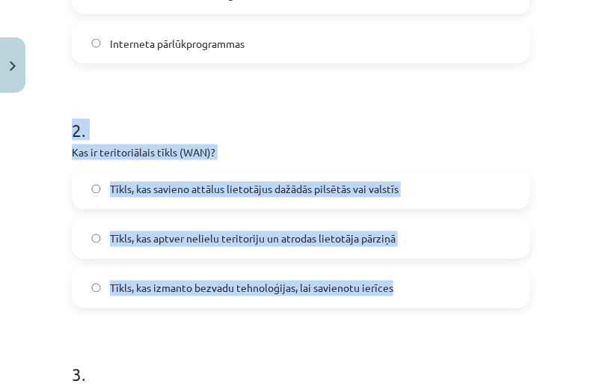
scroll to position [520, 0]
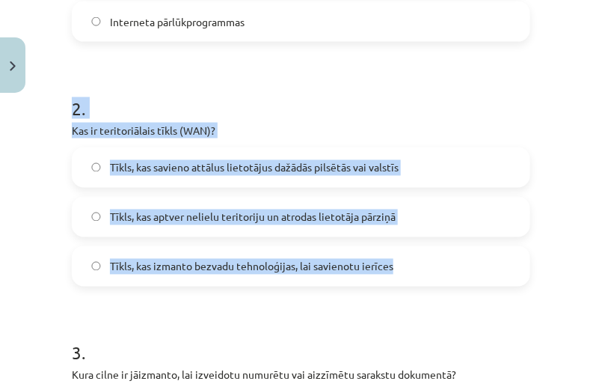
drag, startPoint x: 49, startPoint y: 177, endPoint x: 430, endPoint y: 275, distance: 393.2
click at [430, 275] on div "Mācību tēma: Datorikas - 10. klases 1. ieskaites mācību materiāls #13 Noslēguma…" at bounding box center [301, 192] width 602 height 384
click at [441, 139] on div "2 . Kas ir teritoriālais tīkls (WAN)? Tīkls, kas savieno attālus lietotājus daž…" at bounding box center [301, 179] width 459 height 215
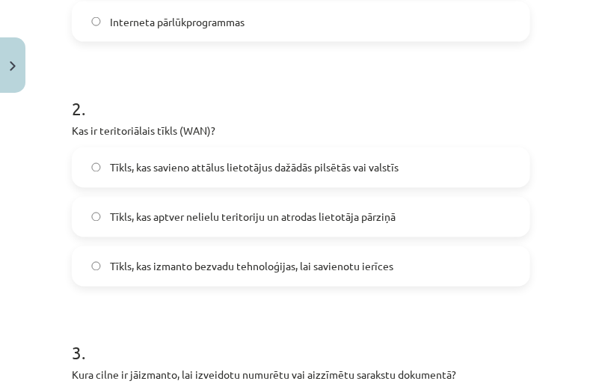
click at [437, 162] on label "Tīkls, kas savieno attālus lietotājus dažādās pilsētās vai valstīs" at bounding box center [301, 167] width 456 height 37
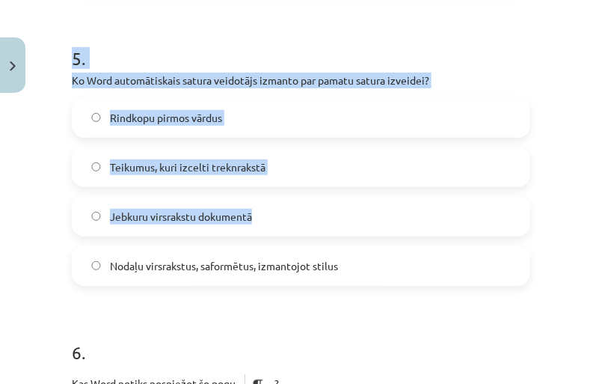
scroll to position [1403, 0]
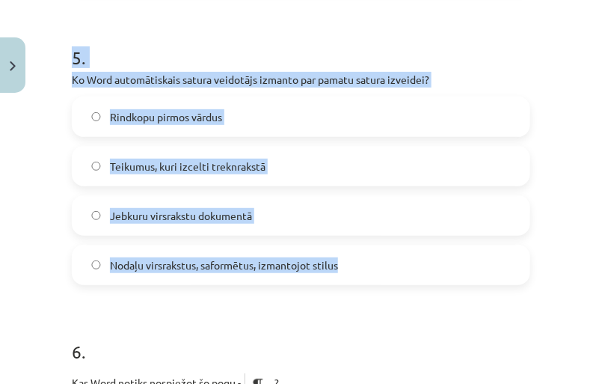
drag, startPoint x: 37, startPoint y: 154, endPoint x: 361, endPoint y: 255, distance: 339.3
click at [361, 255] on div "Mācību tēma: Datorikas - 10. klases 1. ieskaites mācību materiāls #13 Noslēguma…" at bounding box center [301, 192] width 602 height 384
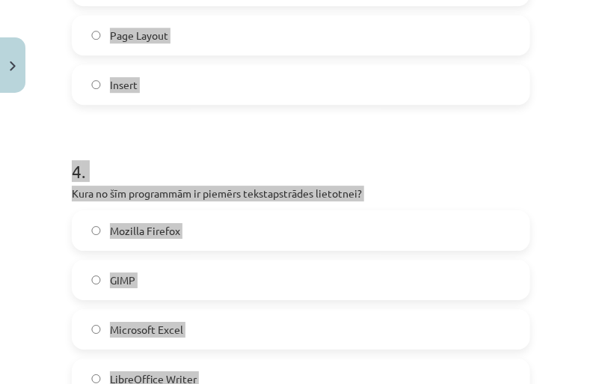
scroll to position [928, 0]
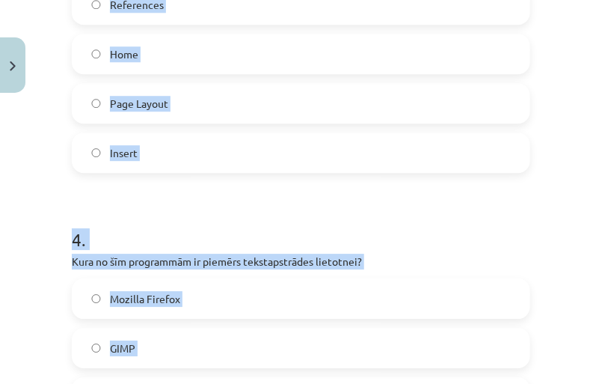
click at [289, 68] on label "Home" at bounding box center [301, 53] width 456 height 37
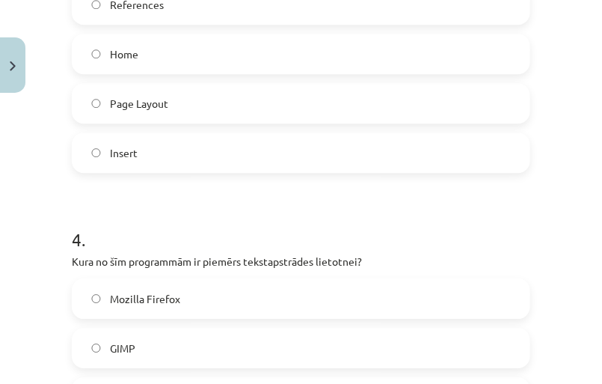
scroll to position [1064, 0]
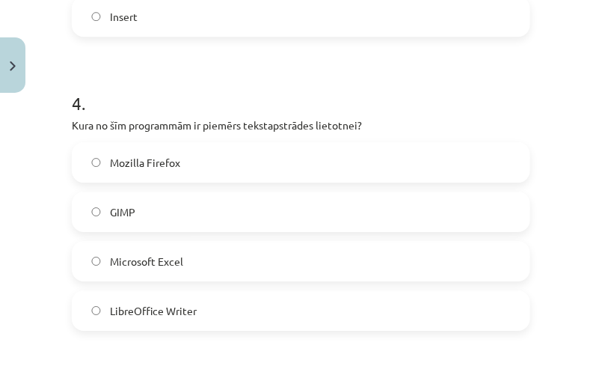
click at [323, 309] on label "LibreOffice Writer" at bounding box center [301, 310] width 456 height 37
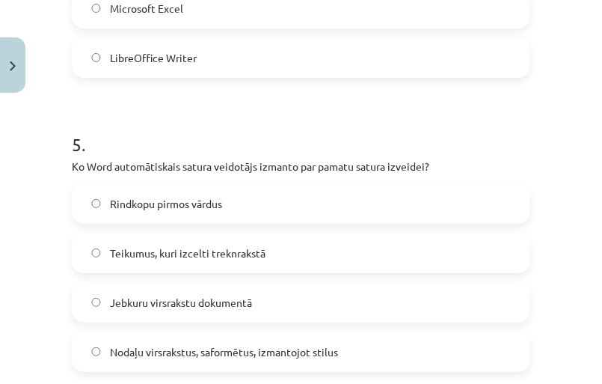
scroll to position [1336, 0]
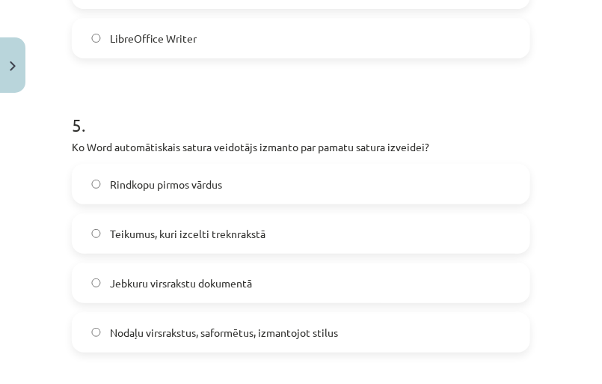
click at [450, 330] on label "Nodaļu virsrakstus, saformētus, izmantojot stilus" at bounding box center [301, 331] width 456 height 37
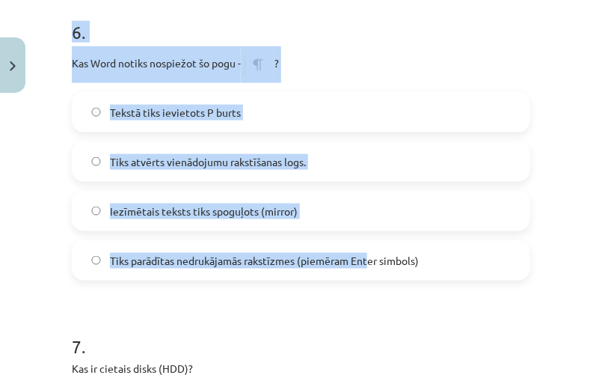
scroll to position [1744, 0]
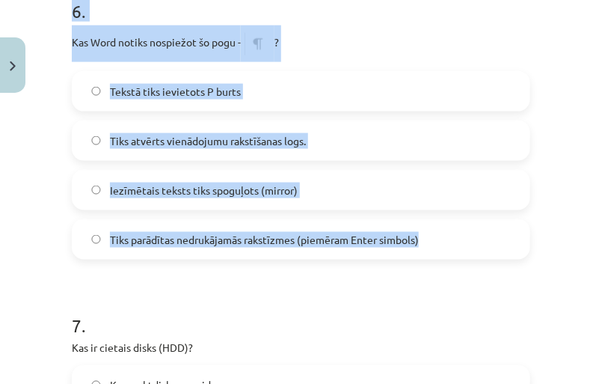
drag, startPoint x: 65, startPoint y: 154, endPoint x: 441, endPoint y: 242, distance: 386.5
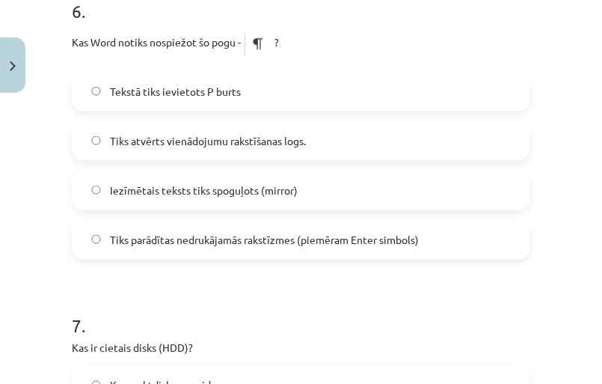
click at [548, 279] on div "Mācību tēma: Datorikas - 10. klases 1. ieskaites mācību materiāls #13 Noslēguma…" at bounding box center [301, 192] width 602 height 384
click at [218, 232] on span "Tiks parādītas nedrukājamās rakstīzmes (piemēram Enter simbols)" at bounding box center [264, 240] width 309 height 16
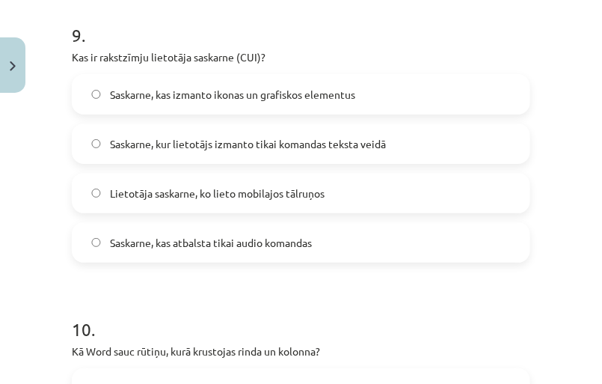
scroll to position [2628, 0]
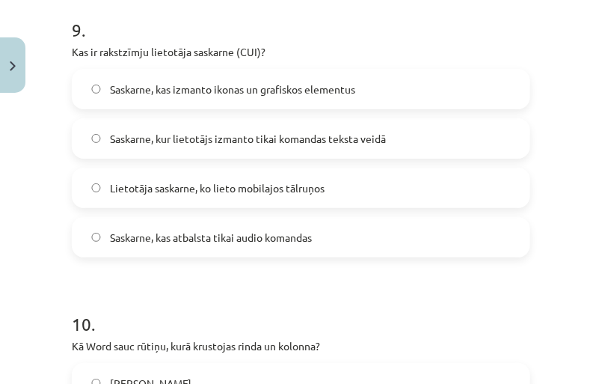
drag, startPoint x: 67, startPoint y: 52, endPoint x: 387, endPoint y: 227, distance: 365.2
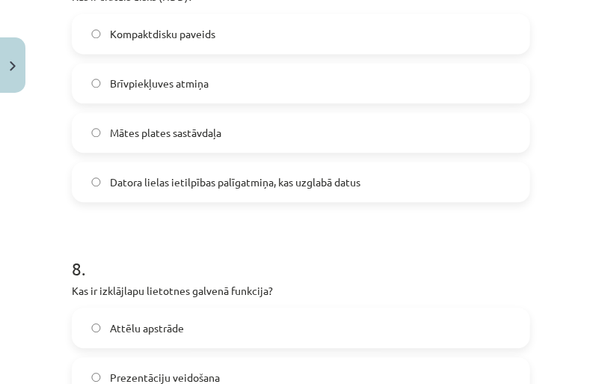
scroll to position [2084, 0]
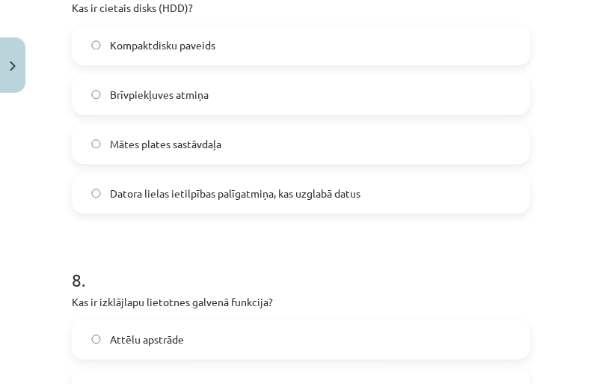
click at [448, 194] on label "Datora lielas ietilpības palīgatmiņa, kas uzglabā datus" at bounding box center [301, 192] width 456 height 37
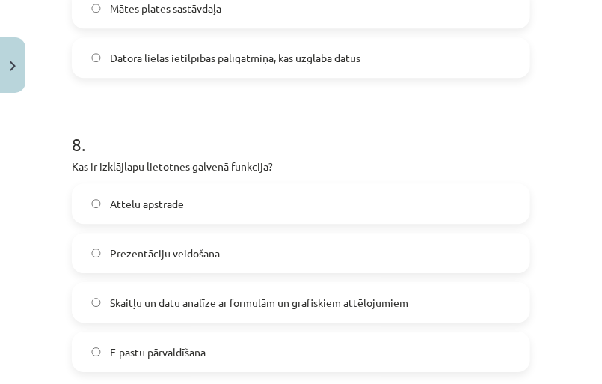
scroll to position [2287, 0]
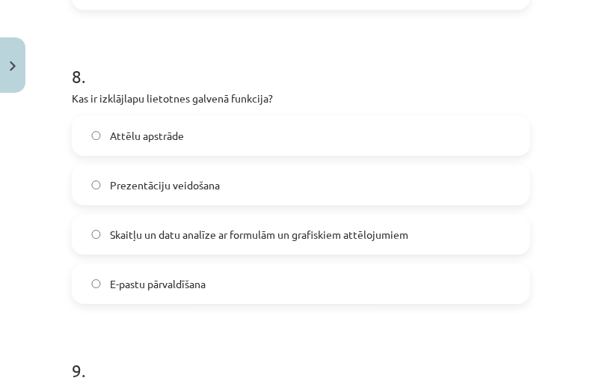
click at [456, 231] on label "Skaitļu un datu analīze ar formulām un grafiskiem attēlojumiem" at bounding box center [301, 233] width 456 height 37
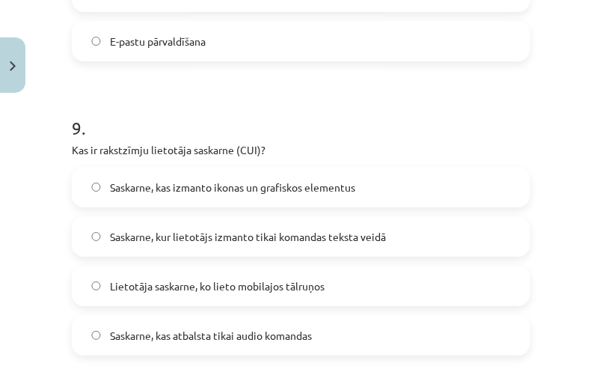
scroll to position [2560, 0]
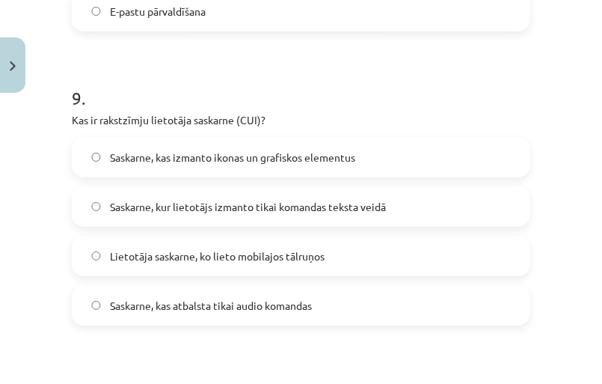
click at [418, 202] on label "Saskarne, kur lietotājs izmanto tikai komandas teksta veidā" at bounding box center [301, 206] width 456 height 37
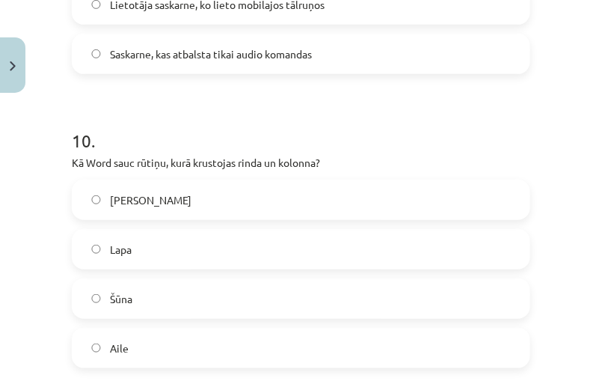
scroll to position [2832, 0]
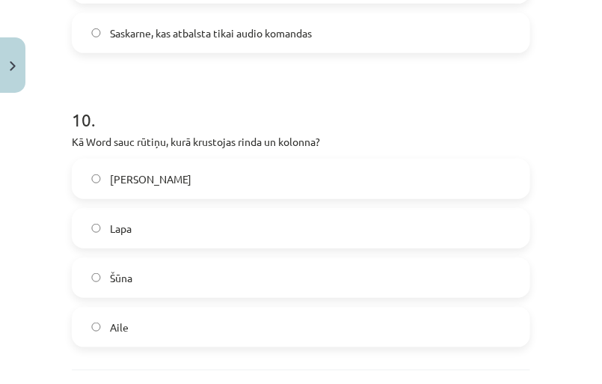
drag, startPoint x: 67, startPoint y: 104, endPoint x: 260, endPoint y: 334, distance: 300.0
click at [384, 272] on label "Šūna" at bounding box center [301, 277] width 456 height 37
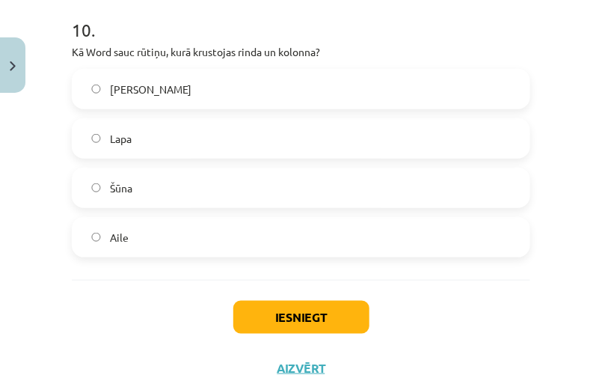
scroll to position [2967, 0]
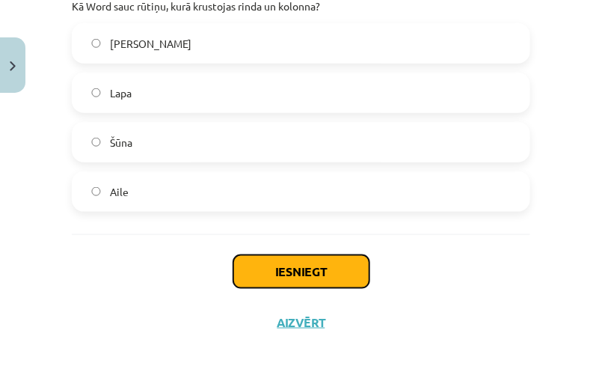
click at [343, 268] on button "Iesniegt" at bounding box center [301, 271] width 136 height 33
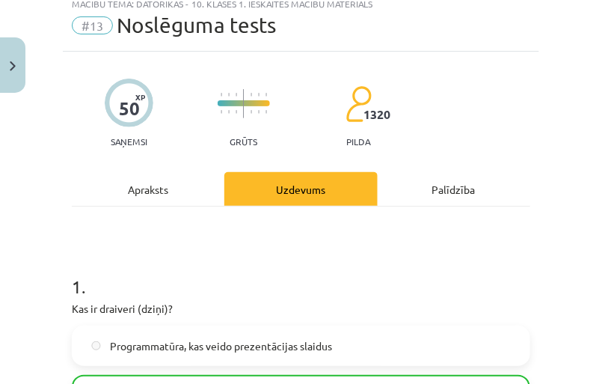
scroll to position [43, 0]
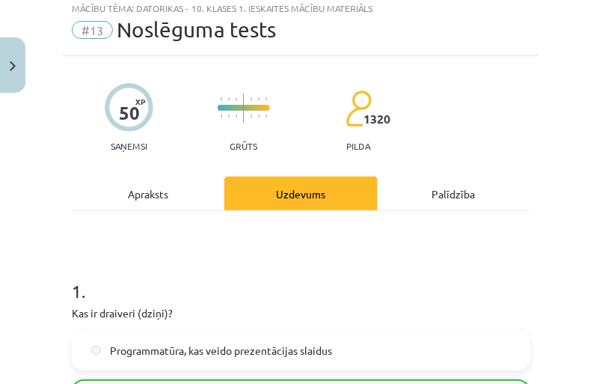
click at [176, 197] on div "Apraksts" at bounding box center [148, 194] width 153 height 34
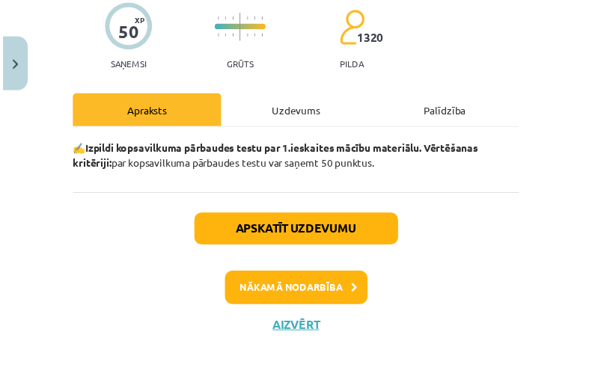
scroll to position [135, 0]
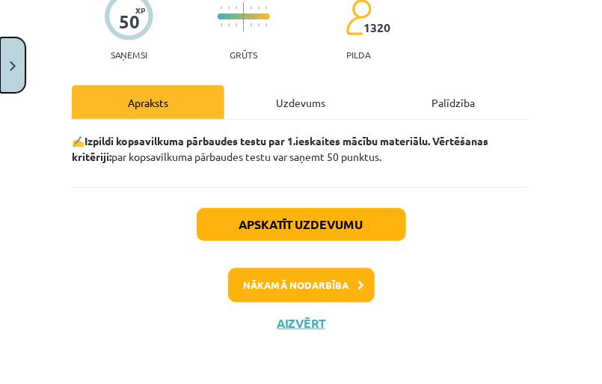
click at [7, 71] on button "Close" at bounding box center [12, 64] width 25 height 55
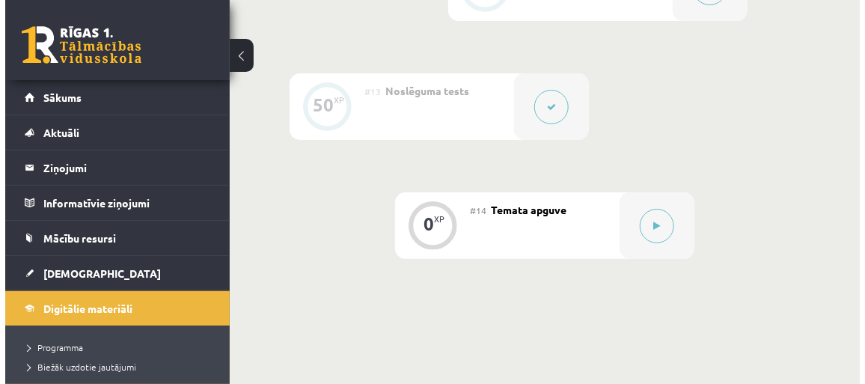
scroll to position [1957, 0]
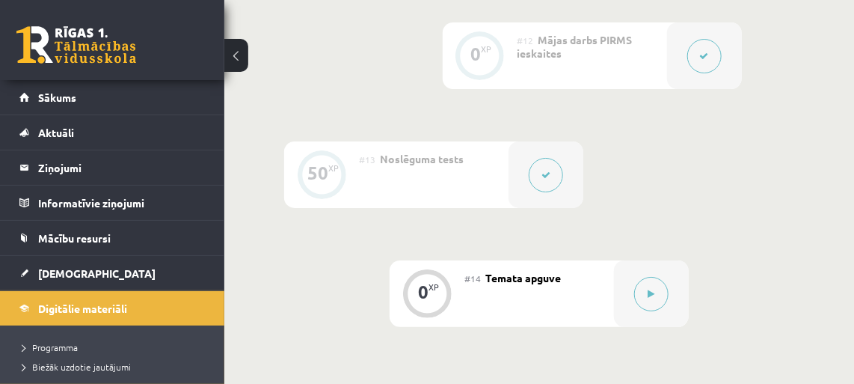
click at [655, 57] on div "#12 Mājas darbs PIRMS ieskaites" at bounding box center [593, 55] width 150 height 67
click at [704, 58] on icon at bounding box center [704, 56] width 9 height 9
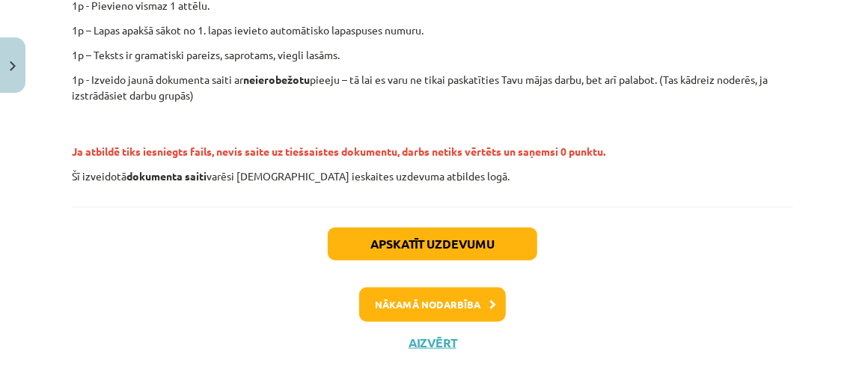
scroll to position [532, 0]
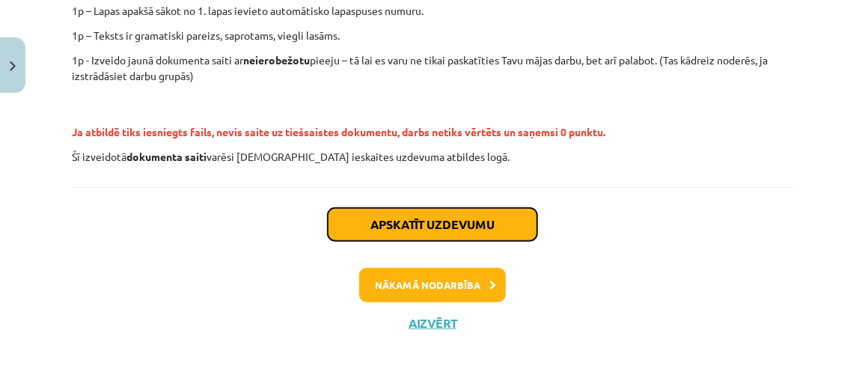
click at [482, 225] on button "Apskatīt uzdevumu" at bounding box center [432, 224] width 209 height 33
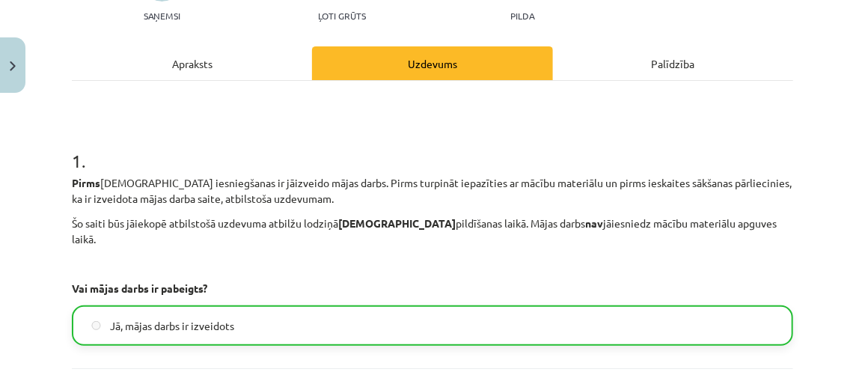
scroll to position [339, 0]
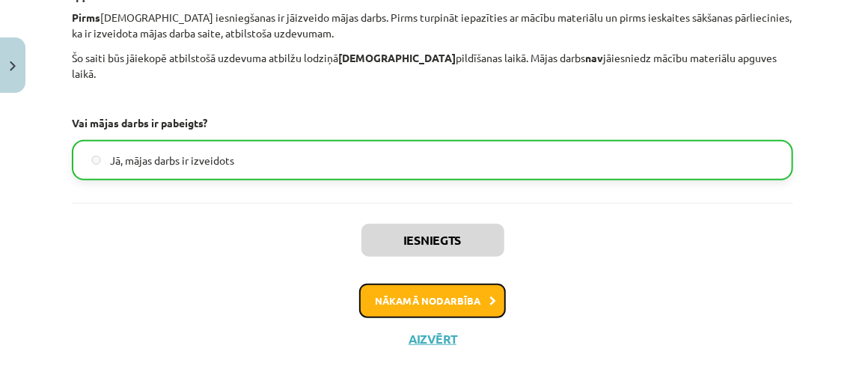
click at [471, 284] on button "Nākamā nodarbība" at bounding box center [432, 301] width 147 height 34
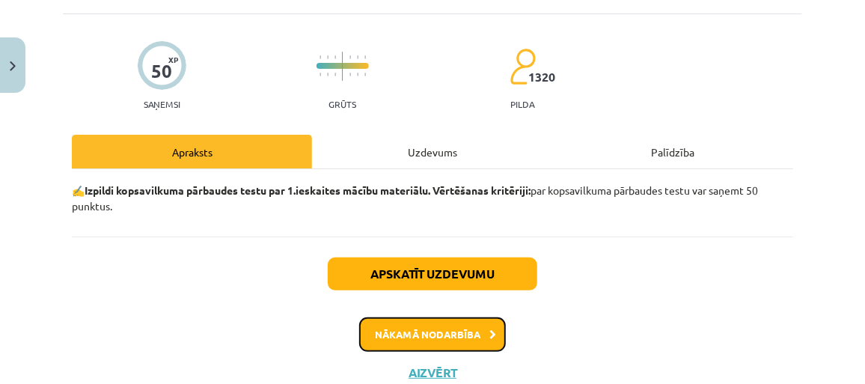
scroll to position [105, 0]
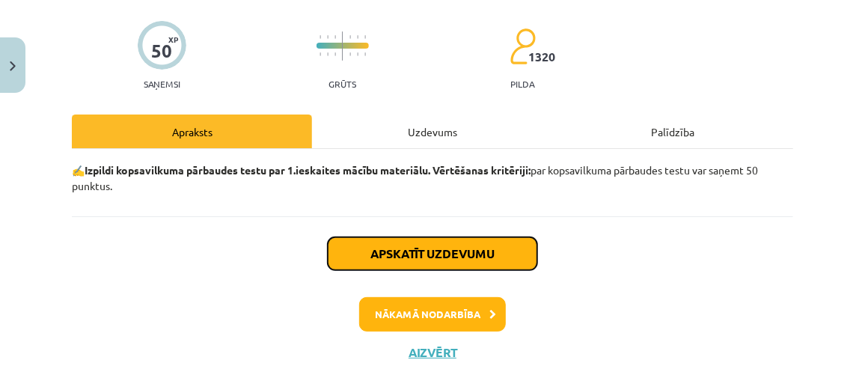
click at [477, 255] on button "Apskatīt uzdevumu" at bounding box center [432, 253] width 209 height 33
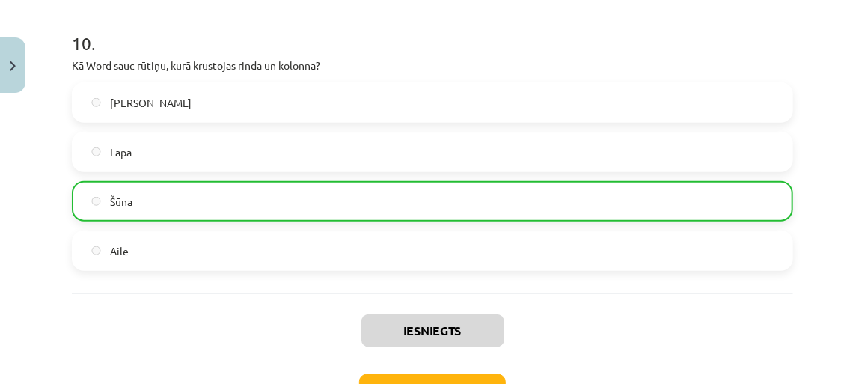
scroll to position [3015, 0]
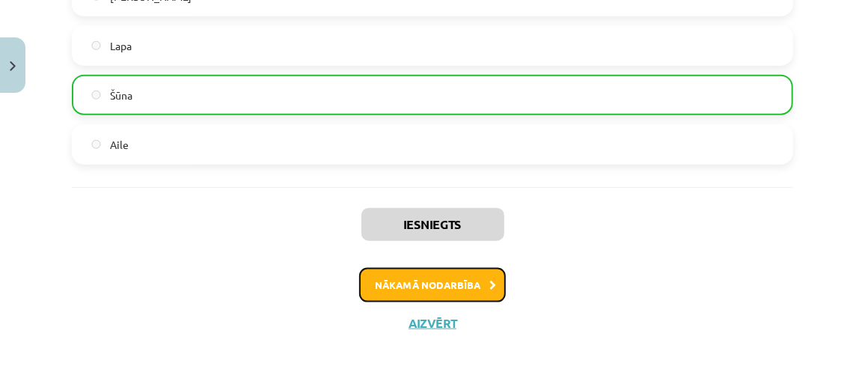
click at [463, 289] on button "Nākamā nodarbība" at bounding box center [432, 285] width 147 height 34
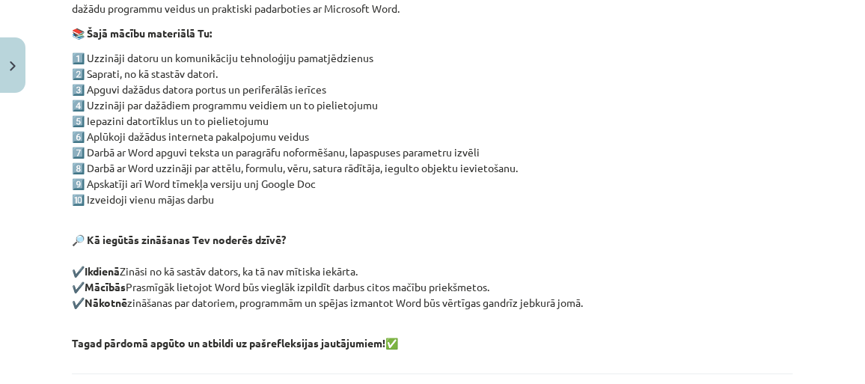
scroll to position [377, 0]
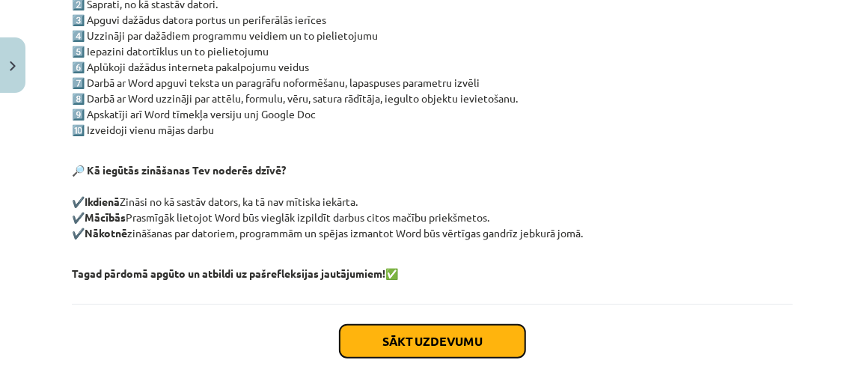
click at [458, 348] on button "Sākt uzdevumu" at bounding box center [433, 341] width 186 height 33
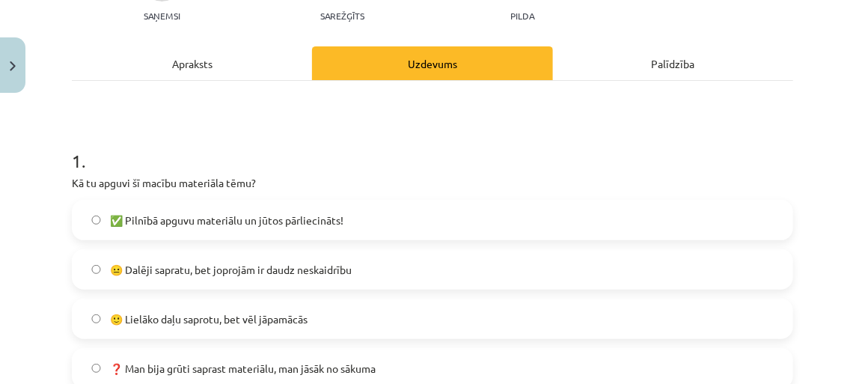
scroll to position [242, 0]
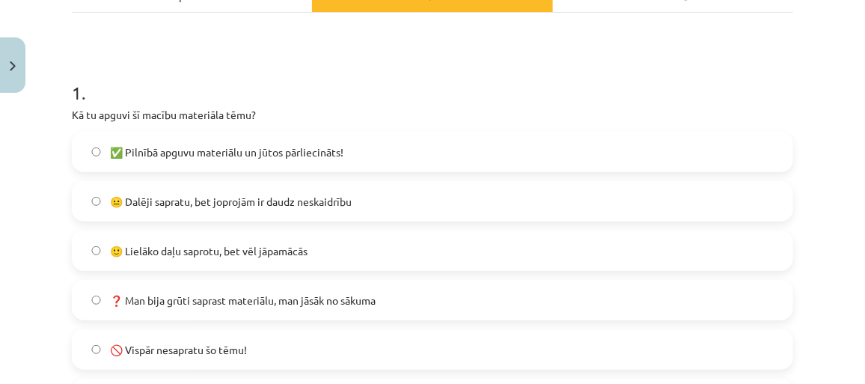
click at [394, 249] on label "🙂 Lielāko daļu saprotu, bet vēl jāpamācās" at bounding box center [432, 250] width 718 height 37
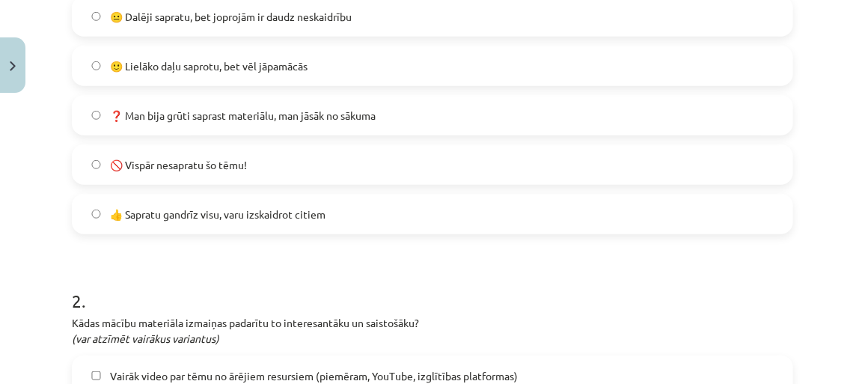
scroll to position [445, 0]
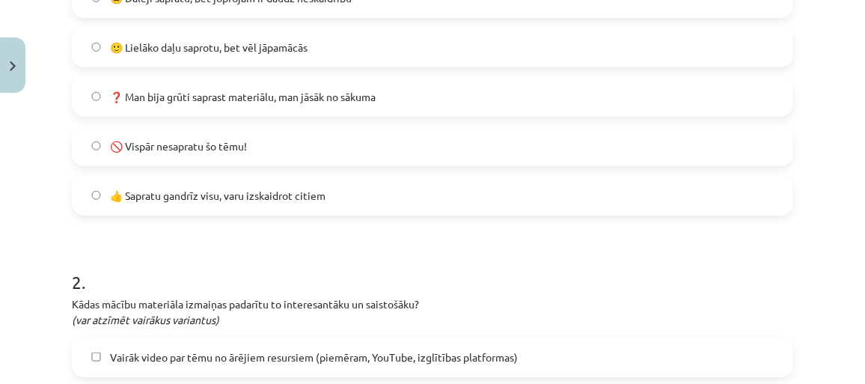
click at [402, 181] on label "👍 Sapratu gandrīz visu, varu izskaidrot citiem" at bounding box center [432, 195] width 718 height 37
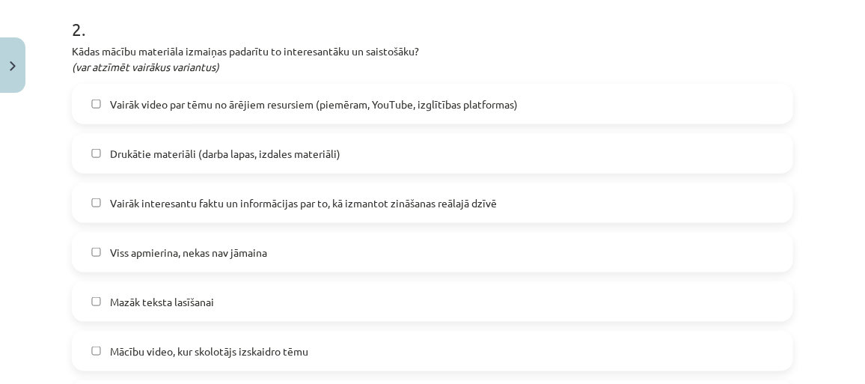
scroll to position [717, 0]
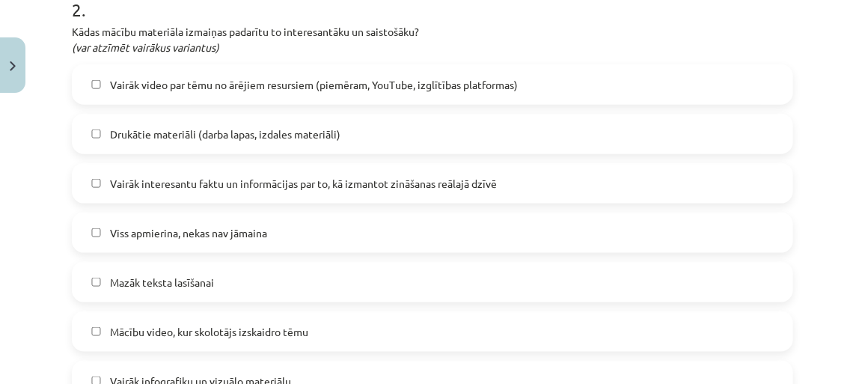
click at [460, 242] on label "Viss apmierina, nekas nav jāmaina" at bounding box center [432, 232] width 718 height 37
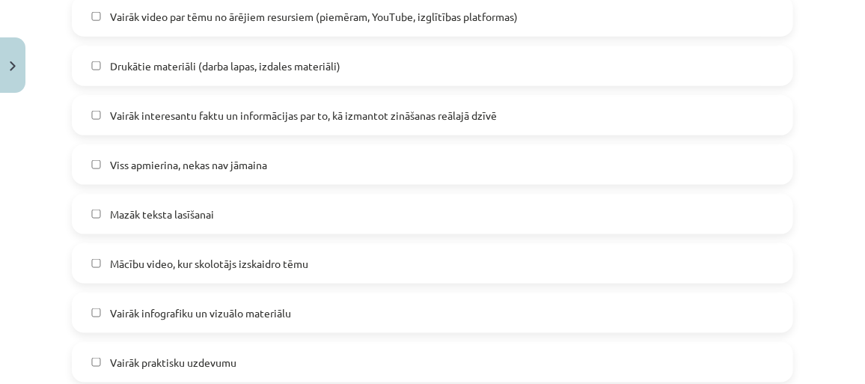
click at [483, 269] on label "Mācību video, kur skolotājs izskaidro tēmu" at bounding box center [432, 263] width 718 height 37
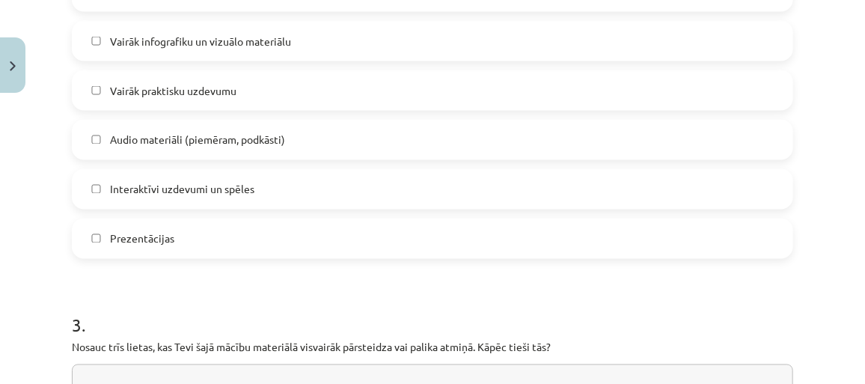
scroll to position [1125, 0]
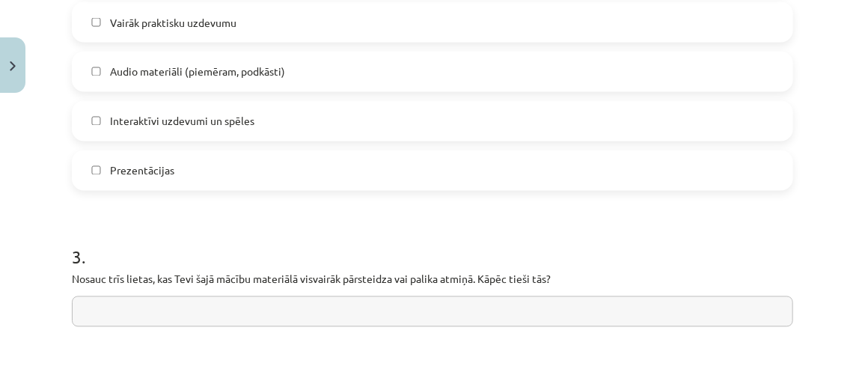
click at [481, 304] on input "text" at bounding box center [432, 311] width 721 height 31
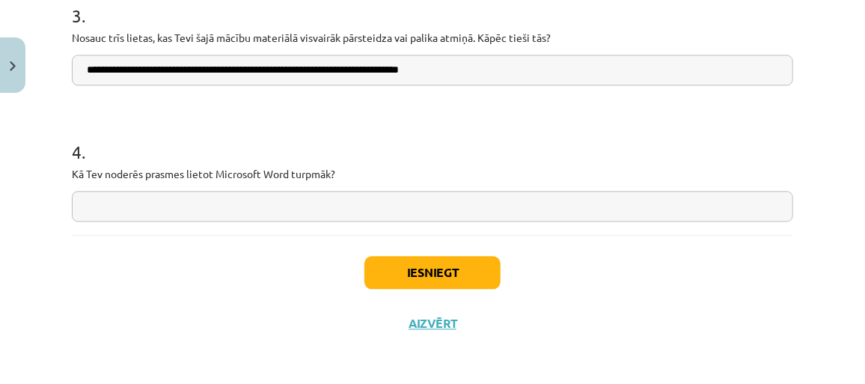
scroll to position [1368, 0]
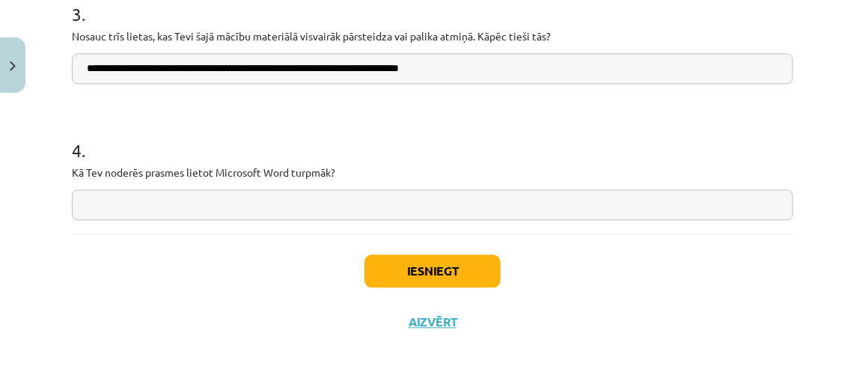
type input "**********"
click at [380, 206] on input "text" at bounding box center [432, 204] width 721 height 31
type input "*"
type input "**********"
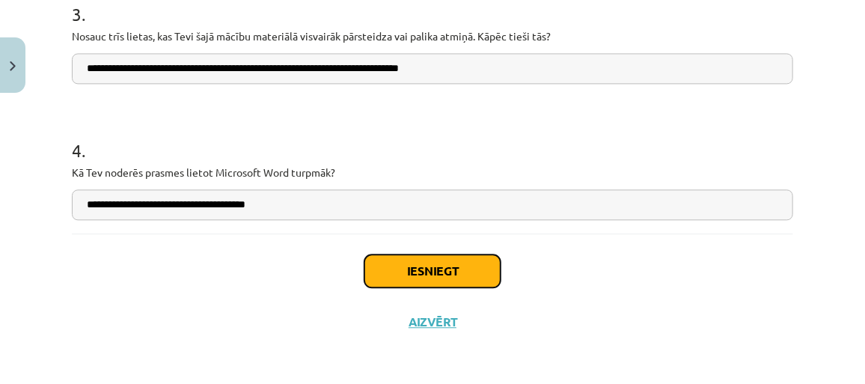
click at [448, 269] on button "Iesniegt" at bounding box center [432, 270] width 136 height 33
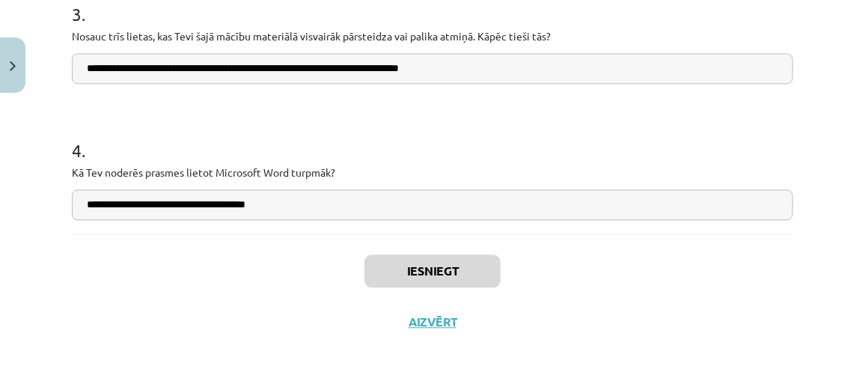
scroll to position [1909, 0]
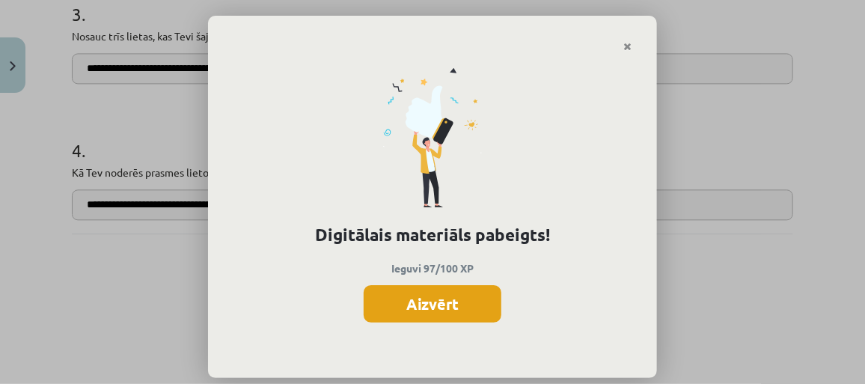
click at [461, 300] on button "Aizvērt" at bounding box center [433, 303] width 138 height 37
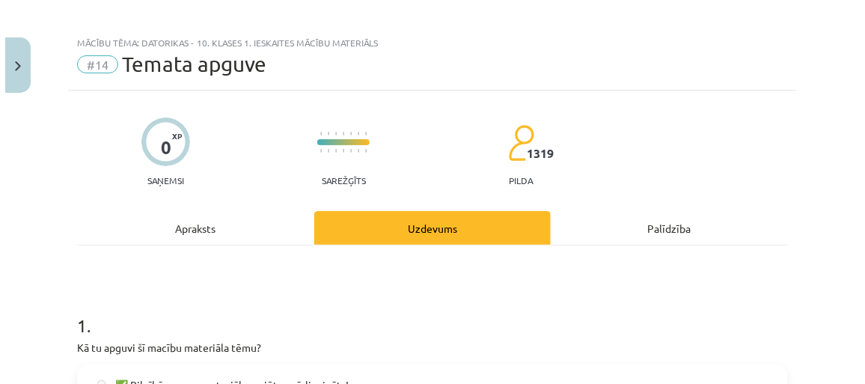
scroll to position [7, 0]
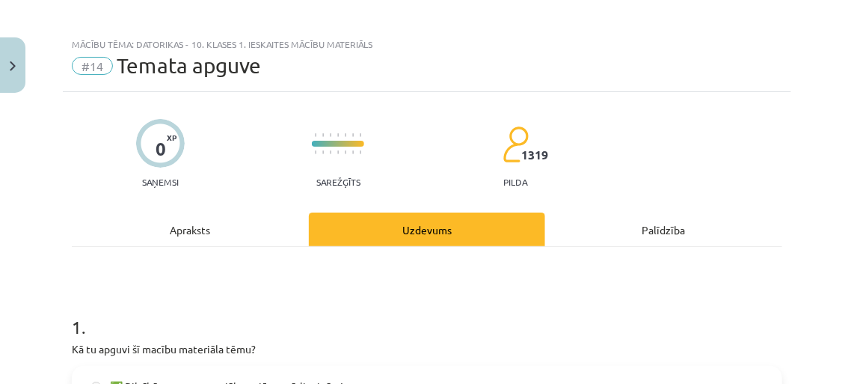
click at [252, 233] on div "Apraksts" at bounding box center [190, 229] width 237 height 34
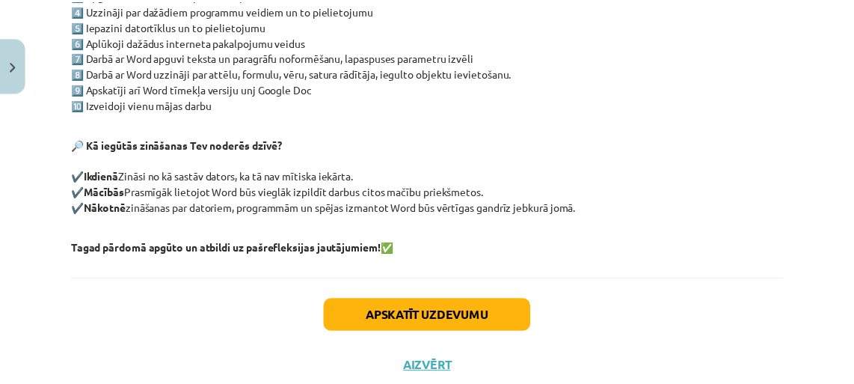
scroll to position [445, 0]
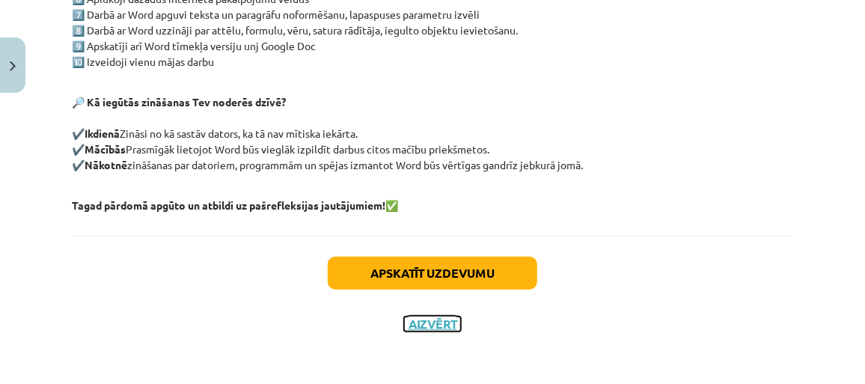
click at [437, 327] on button "Aizvērt" at bounding box center [432, 323] width 57 height 15
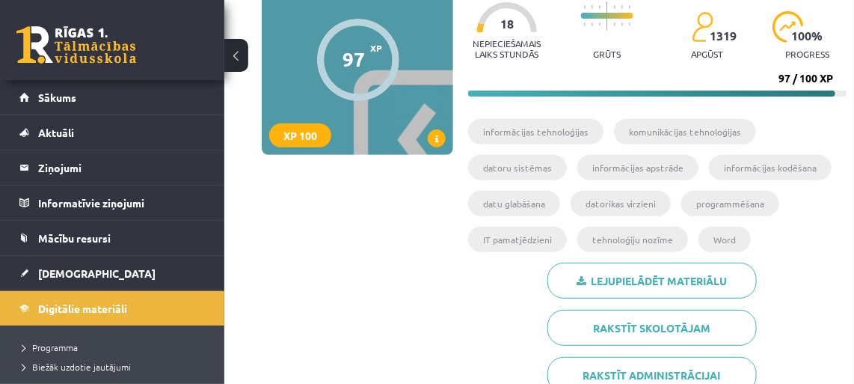
scroll to position [4, 0]
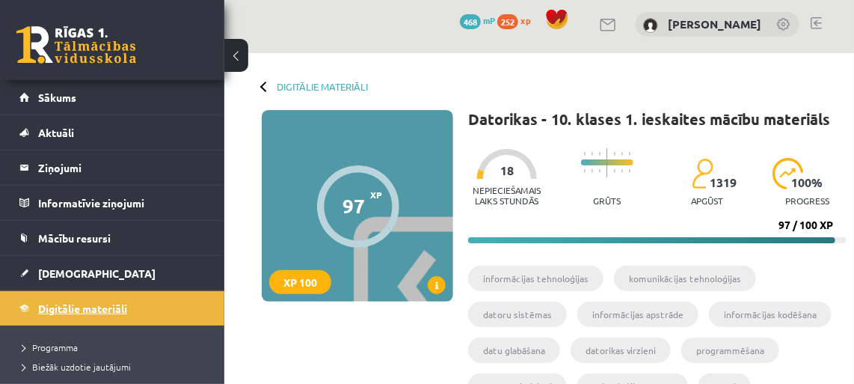
click at [92, 304] on span "Digitālie materiāli" at bounding box center [82, 307] width 89 height 13
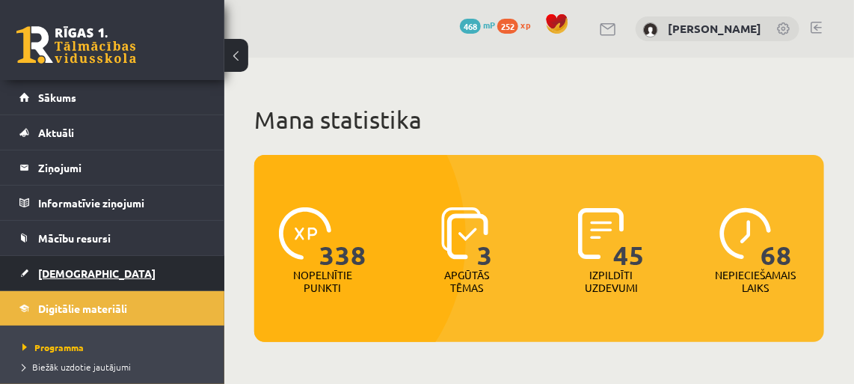
click at [63, 266] on span "[DEMOGRAPHIC_DATA]" at bounding box center [96, 272] width 117 height 13
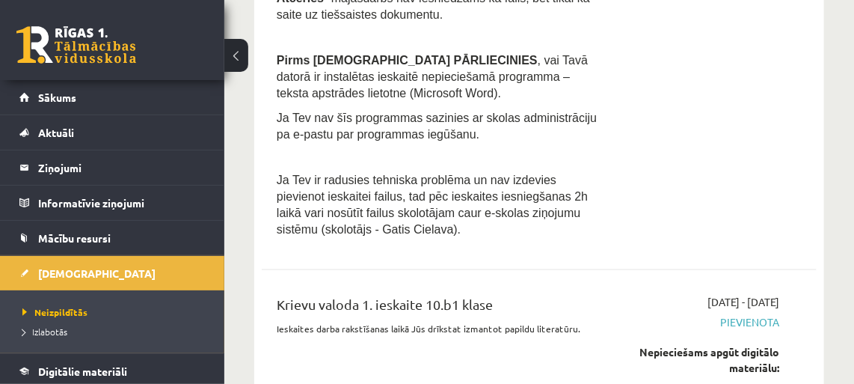
scroll to position [680, 0]
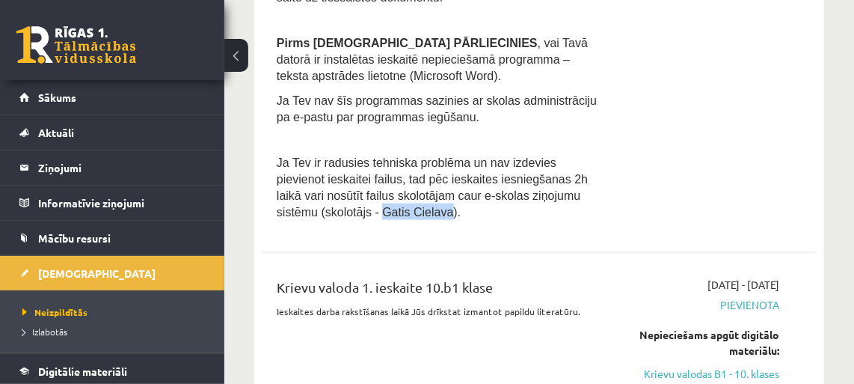
drag, startPoint x: 569, startPoint y: 189, endPoint x: 312, endPoint y: 206, distance: 257.9
click at [312, 206] on span "Ja Tev ir radusies tehniska problēma un nav izdevies pievienot ieskaitei failus…" at bounding box center [432, 187] width 311 height 62
drag, startPoint x: 312, startPoint y: 206, endPoint x: 298, endPoint y: 206, distance: 14.2
copy span "Gatis Cielava"
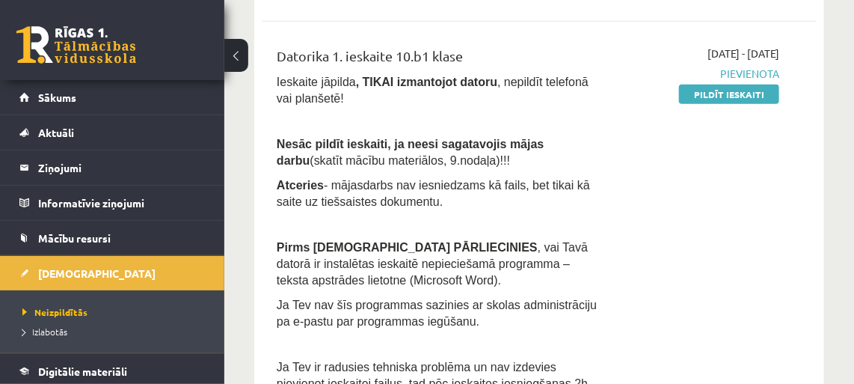
scroll to position [544, 0]
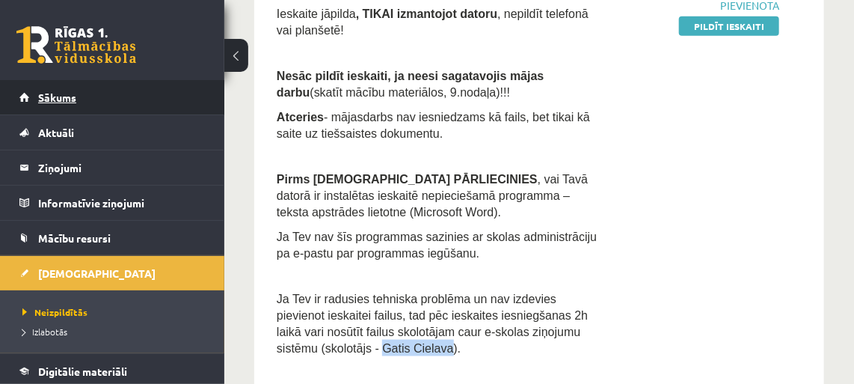
click at [35, 93] on link "Sākums" at bounding box center [112, 97] width 186 height 34
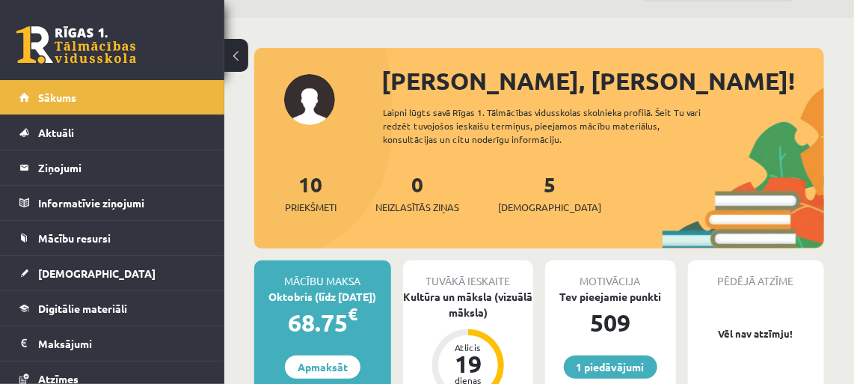
scroll to position [67, 0]
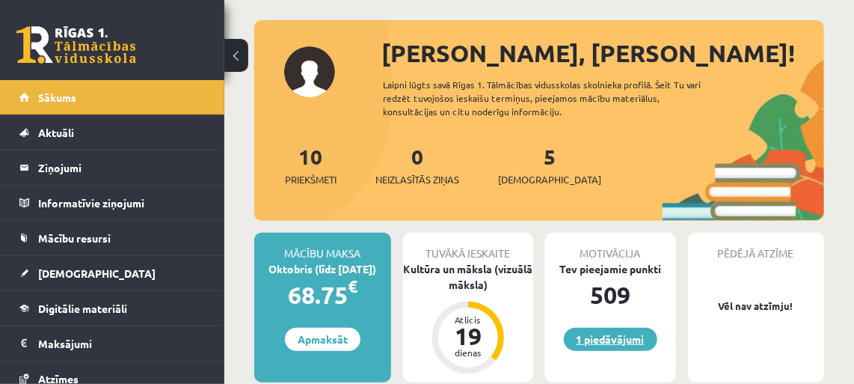
click at [635, 343] on link "1 piedāvājumi" at bounding box center [611, 339] width 94 height 23
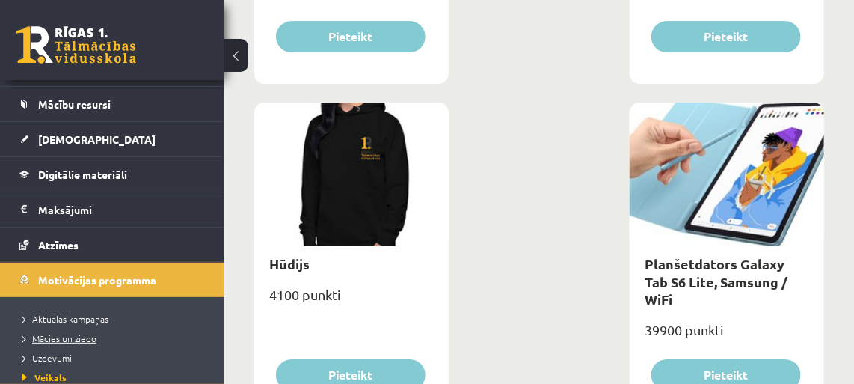
scroll to position [135, 0]
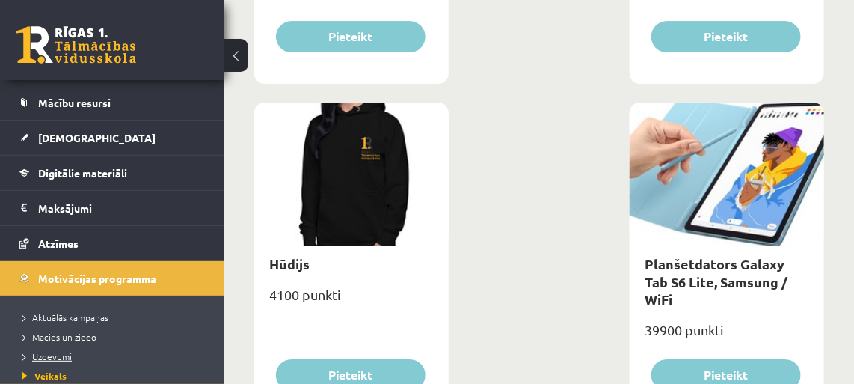
click at [65, 350] on span "Uzdevumi" at bounding box center [46, 356] width 49 height 12
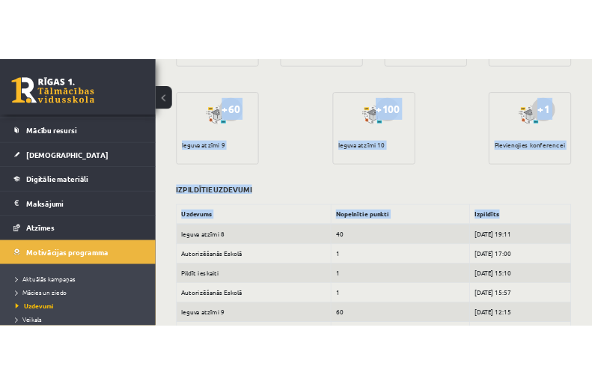
scroll to position [740, 0]
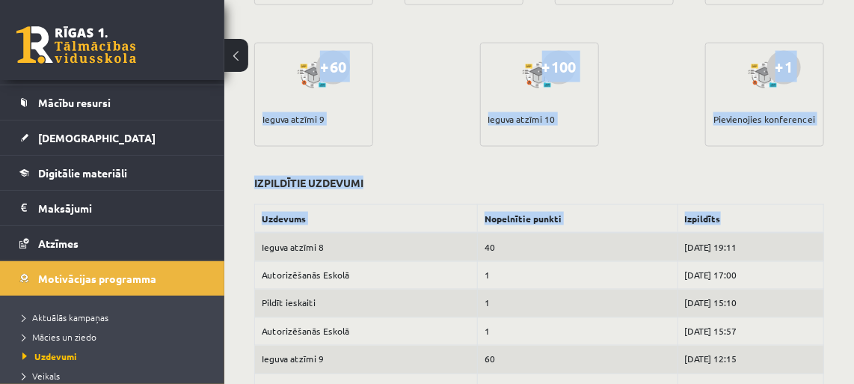
drag, startPoint x: 248, startPoint y: 144, endPoint x: 830, endPoint y: 128, distance: 582.2
click at [830, 128] on div "Motivācijas programma Tavs punktu skaits 509 Atlikušie uzdevumi +1 Lasīt e-Grām…" at bounding box center [539, 58] width 630 height 1480
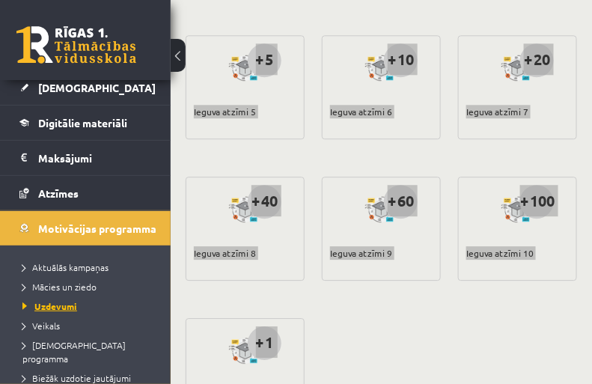
scroll to position [203, 0]
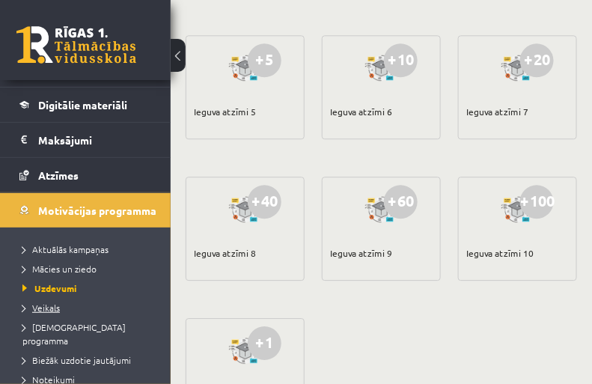
click at [43, 298] on li "Veikals" at bounding box center [88, 307] width 133 height 19
click at [42, 304] on span "Veikals" at bounding box center [44, 307] width 44 height 12
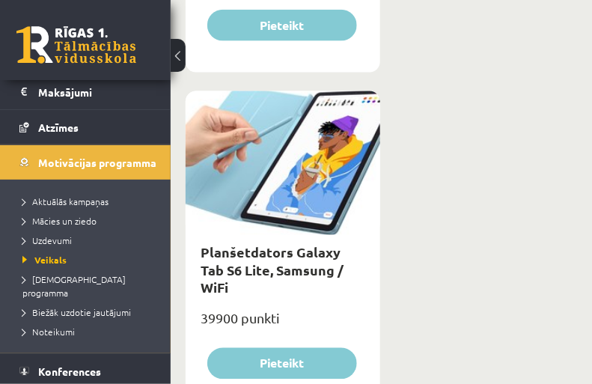
scroll to position [272, 0]
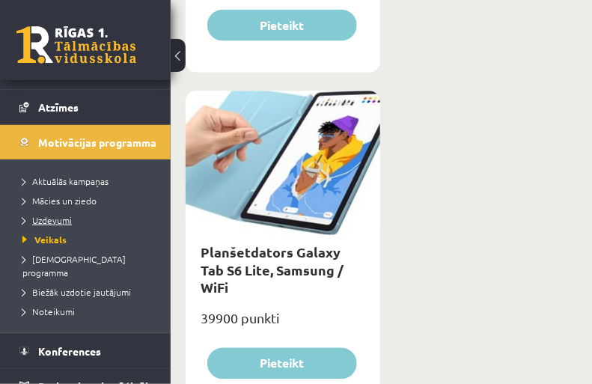
click at [65, 214] on span "Uzdevumi" at bounding box center [46, 220] width 49 height 12
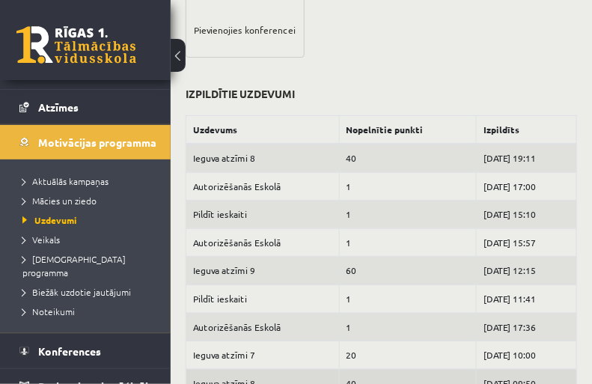
scroll to position [1076, 0]
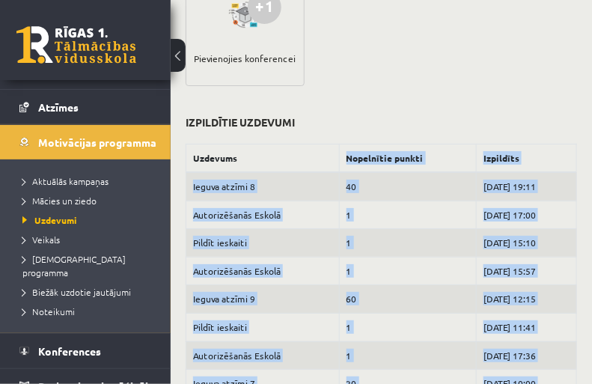
drag, startPoint x: 403, startPoint y: 355, endPoint x: 264, endPoint y: 159, distance: 240.3
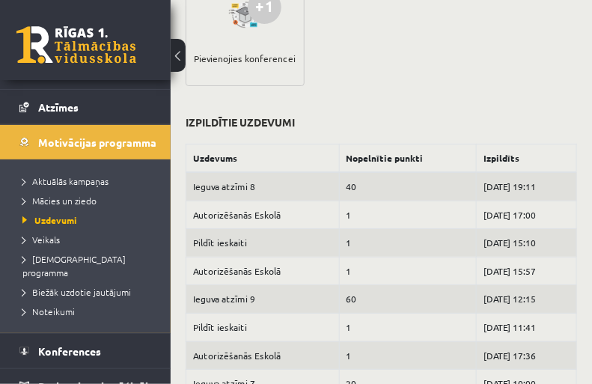
drag, startPoint x: 264, startPoint y: 159, endPoint x: 184, endPoint y: 171, distance: 80.9
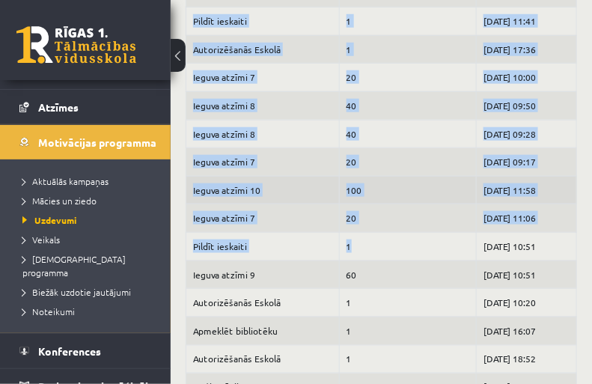
scroll to position [1415, 0]
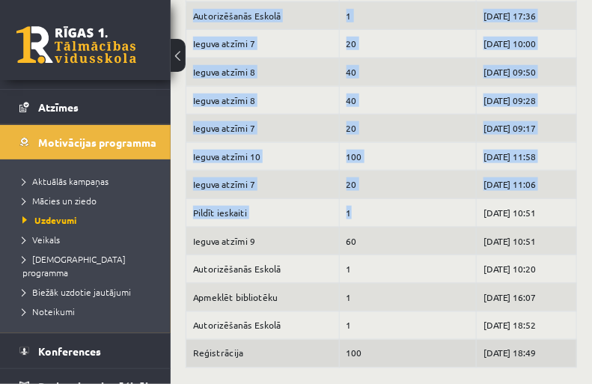
drag, startPoint x: 184, startPoint y: 171, endPoint x: 554, endPoint y: 351, distance: 410.8
click at [554, 351] on div "Uzdevums Nopelnītie punkti Izpildīts Ieguva atzīmi 8 40 2025-10-12 19:11 Autori…" at bounding box center [381, 86] width 414 height 564
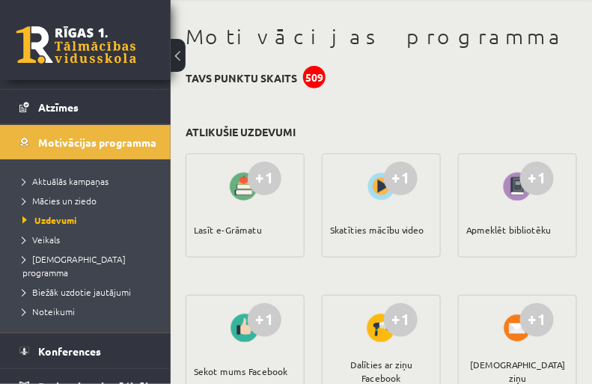
scroll to position [0, 0]
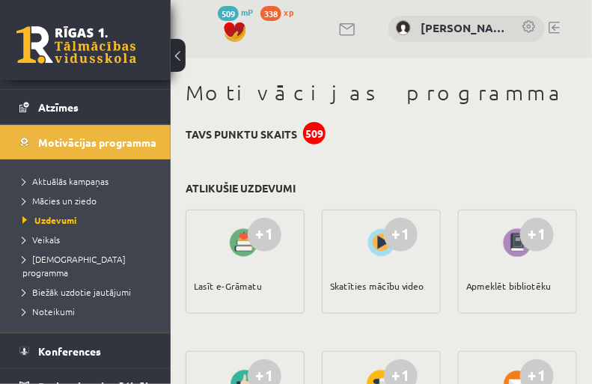
click at [529, 289] on div "Apmeklēt bibliotēku" at bounding box center [508, 286] width 85 height 52
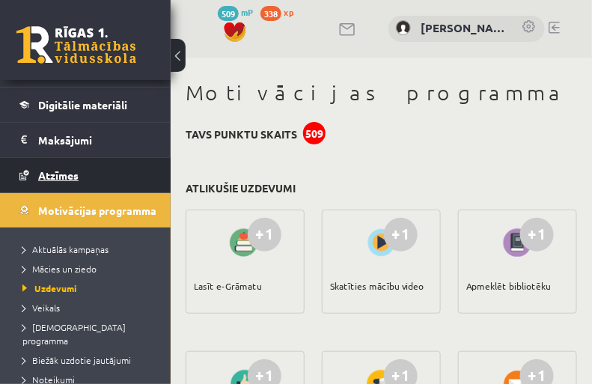
scroll to position [135, 0]
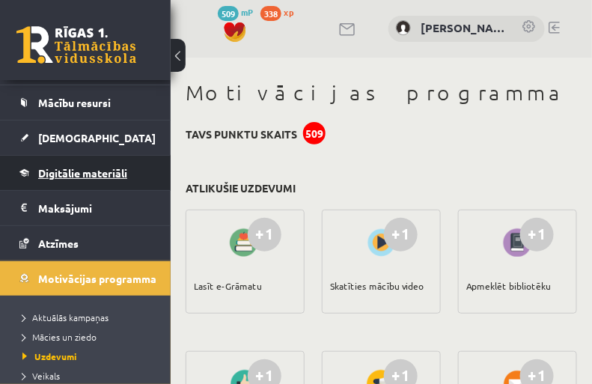
click at [79, 172] on span "Digitālie materiāli" at bounding box center [82, 172] width 89 height 13
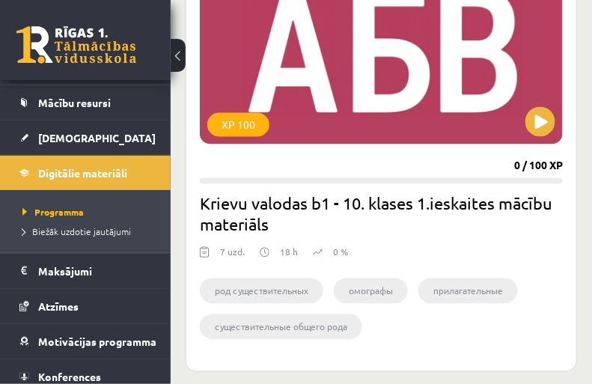
scroll to position [67, 0]
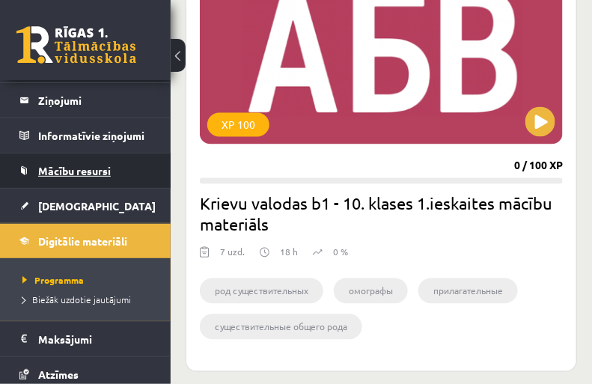
click at [99, 171] on span "Mācību resursi" at bounding box center [74, 170] width 73 height 13
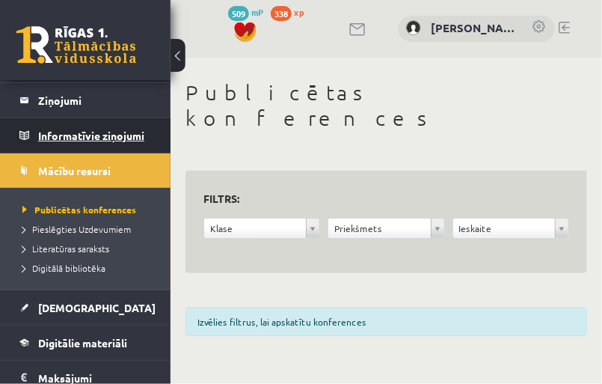
click at [76, 134] on legend "Informatīvie ziņojumi 0" at bounding box center [95, 135] width 114 height 34
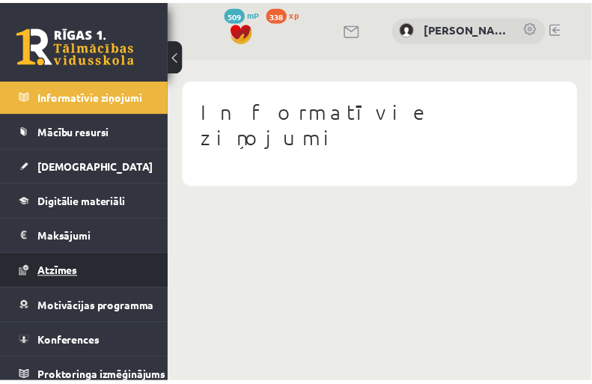
scroll to position [124, 0]
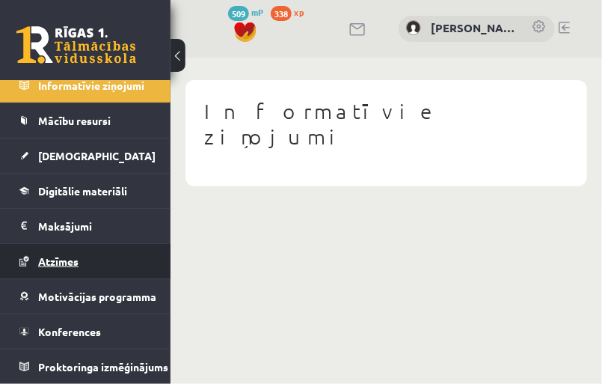
click at [67, 244] on link "Atzīmes" at bounding box center [85, 261] width 132 height 34
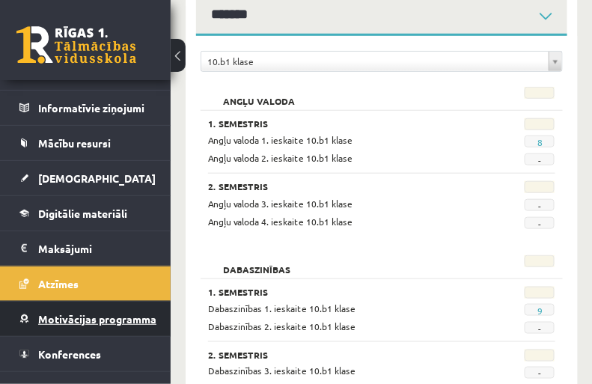
scroll to position [124, 0]
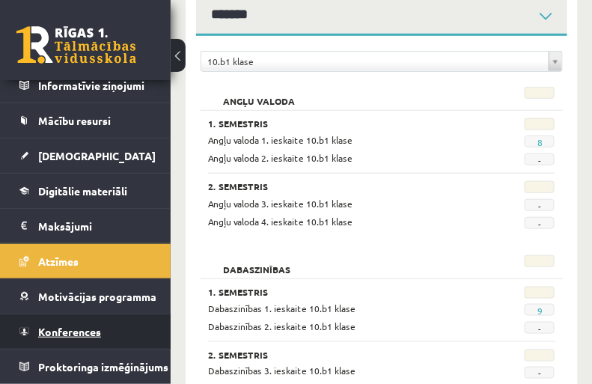
click at [85, 325] on span "Konferences" at bounding box center [69, 331] width 63 height 13
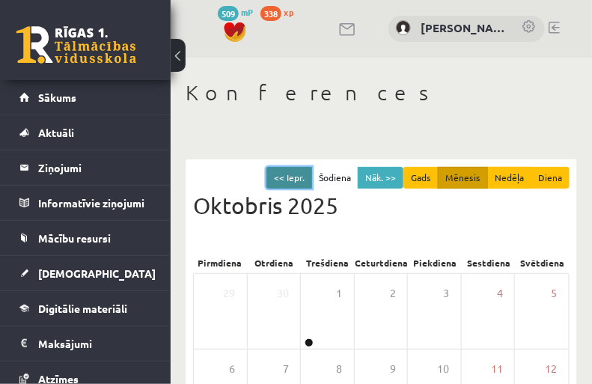
click at [297, 171] on button "<< Iepr." at bounding box center [289, 178] width 46 height 22
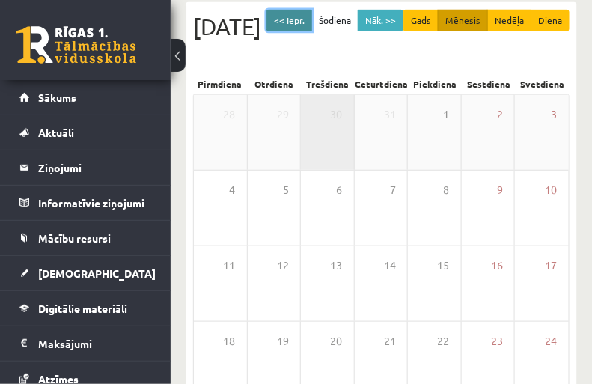
scroll to position [67, 0]
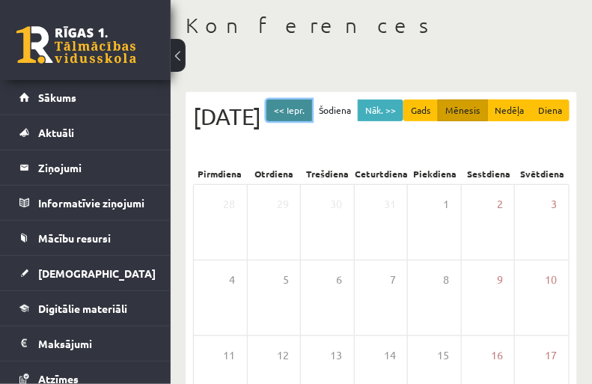
click at [284, 111] on button "<< Iepr." at bounding box center [289, 110] width 46 height 22
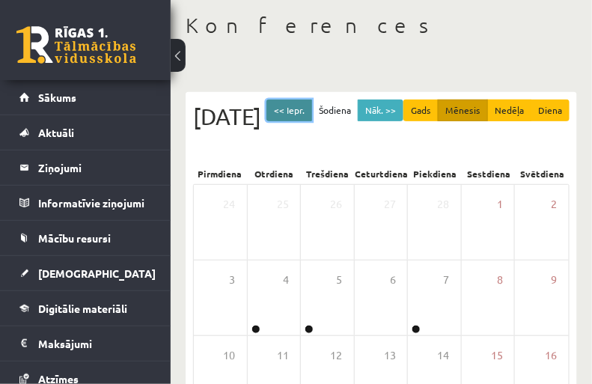
click at [296, 111] on button "<< Iepr." at bounding box center [289, 110] width 46 height 22
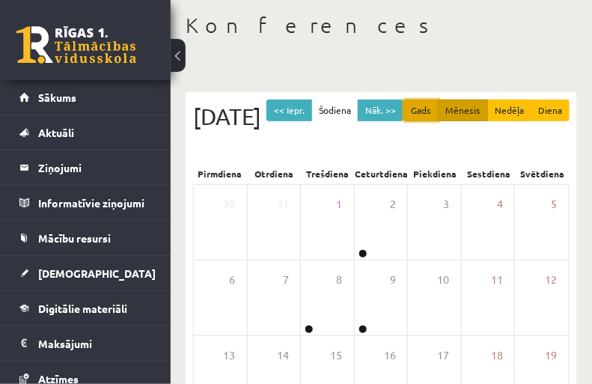
click at [421, 110] on button "Gads" at bounding box center [420, 110] width 35 height 22
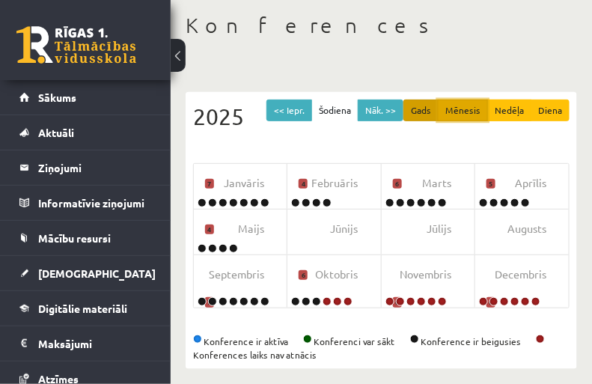
click at [450, 114] on button "Mēnesis" at bounding box center [463, 110] width 50 height 22
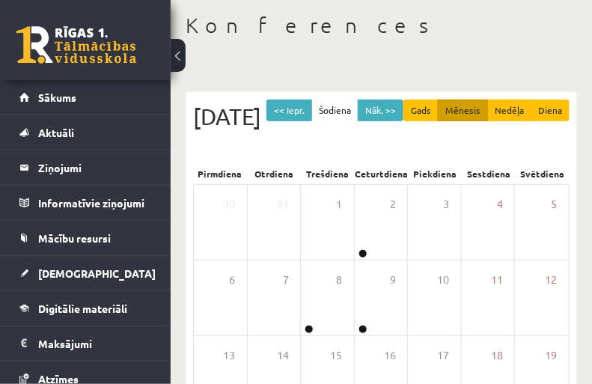
click at [502, 96] on div "<< Iepr. Šodiena Nāk. >> Gads Mēnesis Nedēļa Diena Janvāris 2025 Pirmdiena Otrd…" at bounding box center [381, 357] width 391 height 531
click at [506, 109] on button "Nedēļa" at bounding box center [509, 110] width 44 height 22
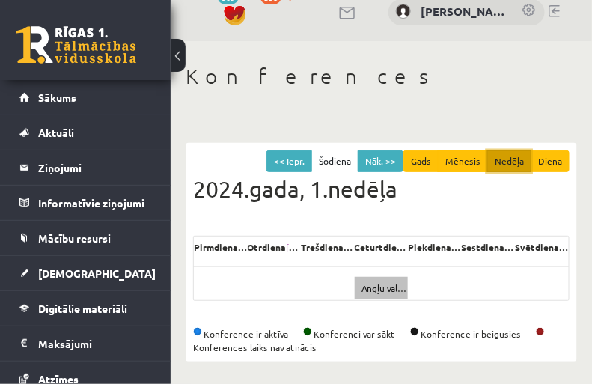
scroll to position [29, 0]
click at [548, 150] on button "Diena" at bounding box center [549, 161] width 39 height 22
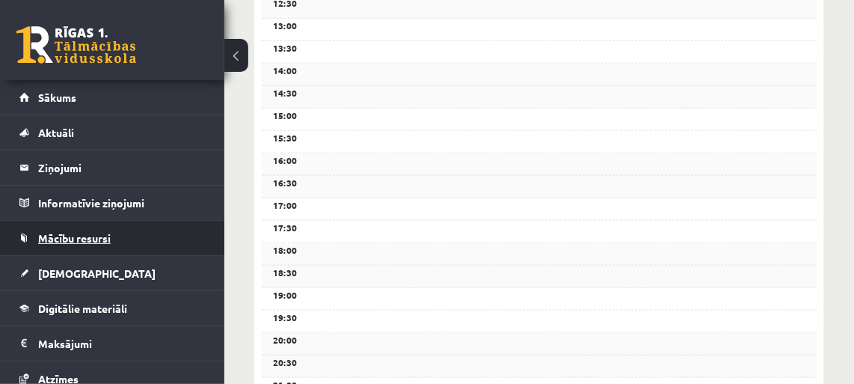
scroll to position [554, 0]
click at [101, 231] on span "Mācību resursi" at bounding box center [74, 237] width 73 height 13
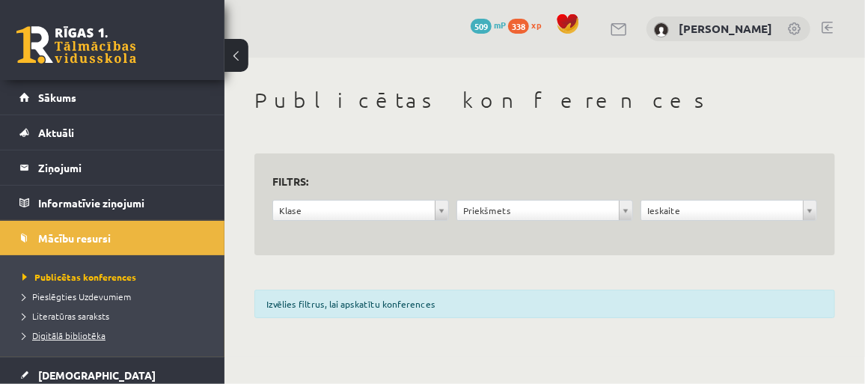
click at [95, 328] on link "Digitālā bibliotēka" at bounding box center [115, 334] width 187 height 13
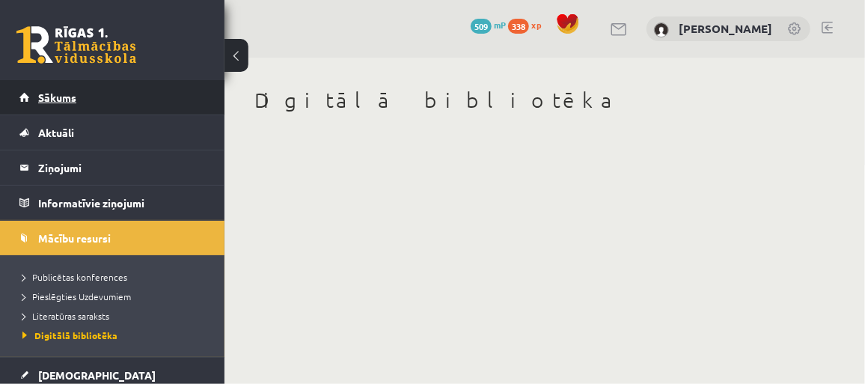
click at [63, 99] on span "Sākums" at bounding box center [57, 97] width 38 height 13
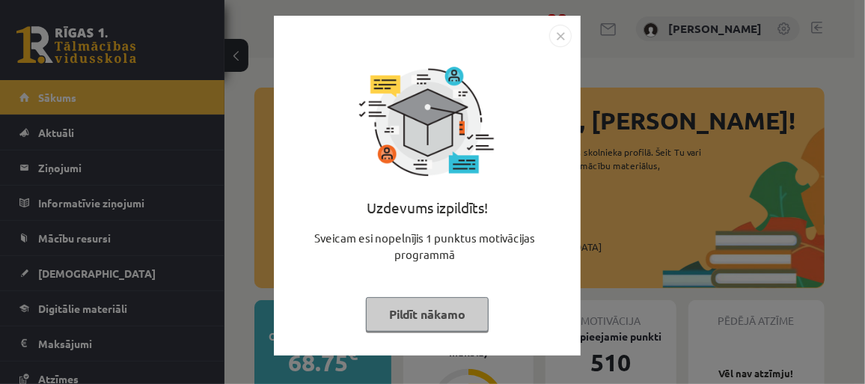
click at [429, 313] on button "Pildīt nākamo" at bounding box center [427, 314] width 123 height 34
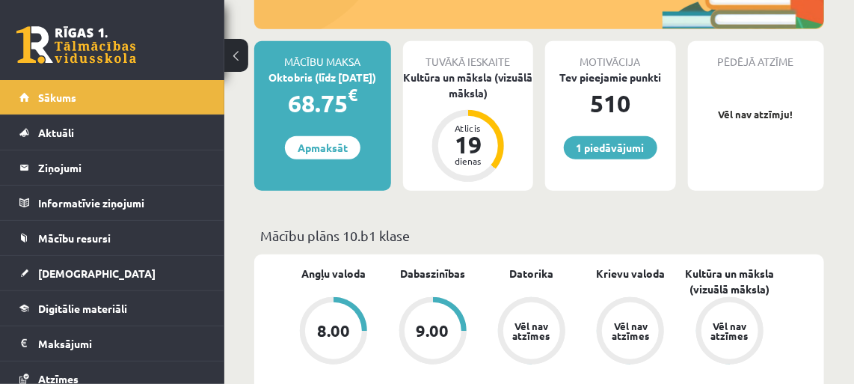
scroll to position [340, 0]
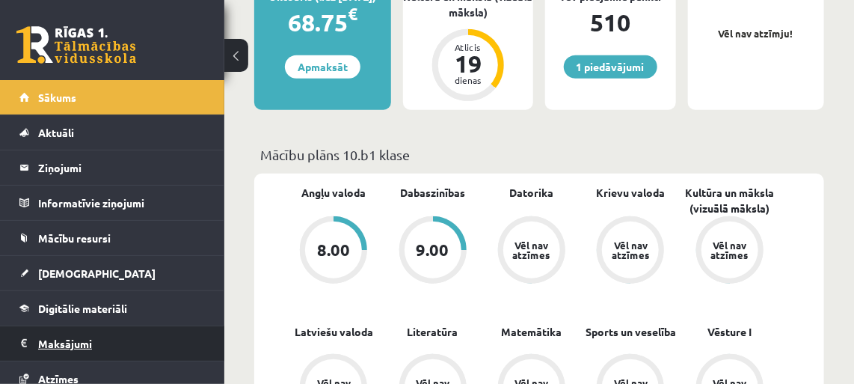
click at [70, 349] on legend "Maksājumi 0" at bounding box center [122, 343] width 168 height 34
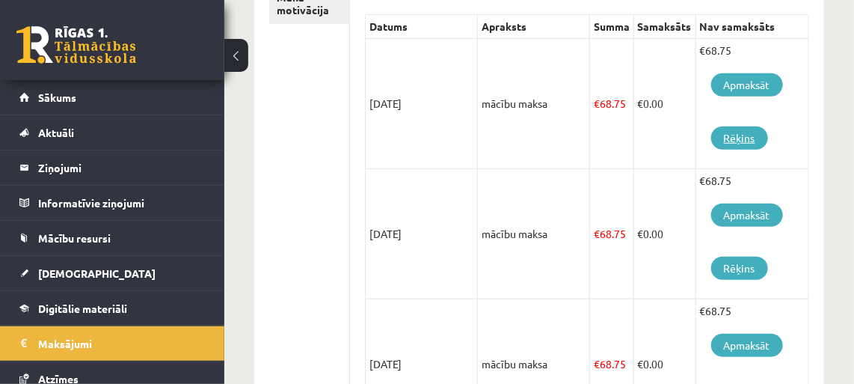
click at [741, 126] on link "Rēķins" at bounding box center [739, 137] width 57 height 23
